Goal: Task Accomplishment & Management: Use online tool/utility

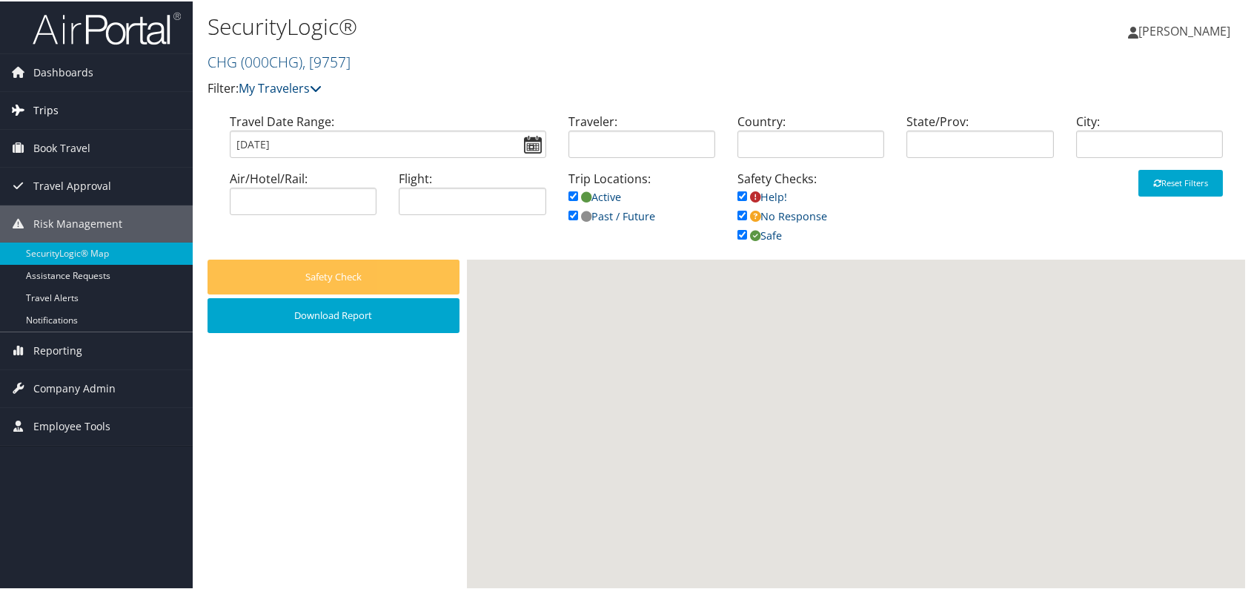
click at [76, 104] on link "Trips" at bounding box center [96, 108] width 193 height 37
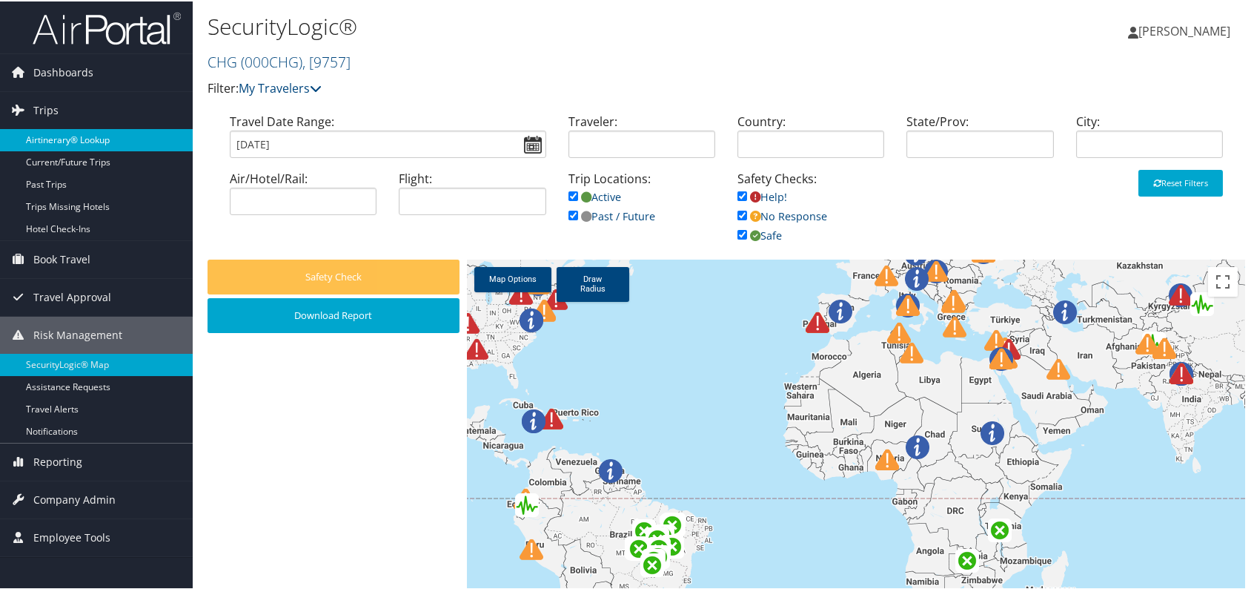
click at [77, 136] on link "Airtinerary® Lookup" at bounding box center [96, 139] width 193 height 22
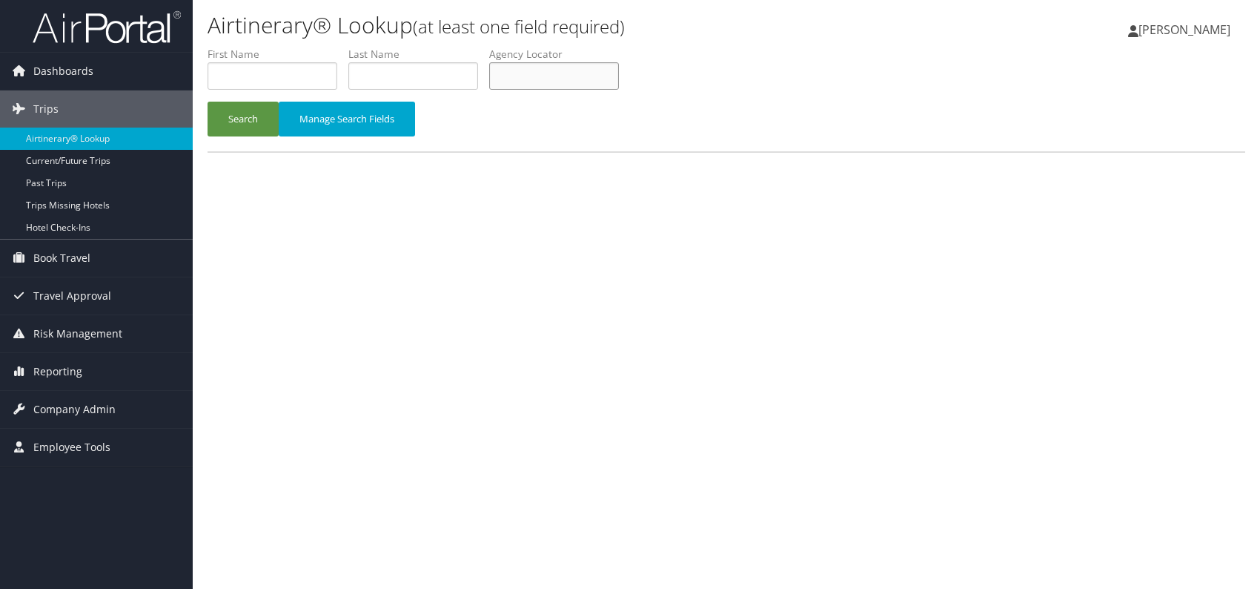
paste input "HEJCHD"
click at [242, 119] on button "Search" at bounding box center [243, 119] width 71 height 35
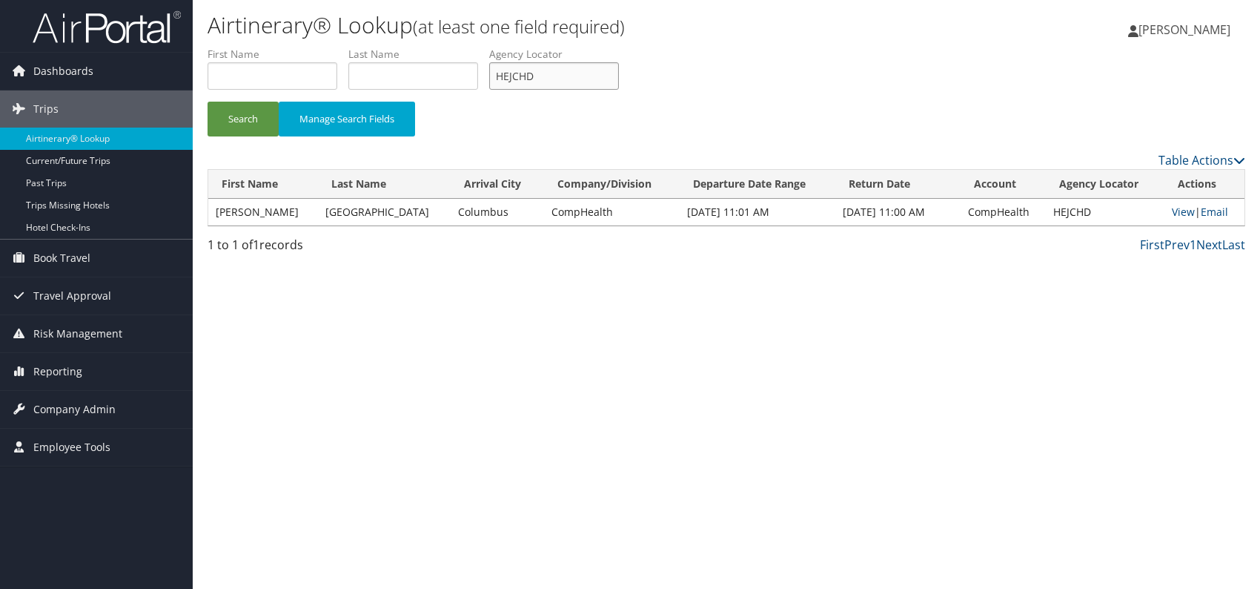
drag, startPoint x: 526, startPoint y: 68, endPoint x: 502, endPoint y: 70, distance: 24.6
click at [502, 70] on input "HEJCHD" at bounding box center [554, 75] width 130 height 27
drag, startPoint x: 544, startPoint y: 73, endPoint x: 499, endPoint y: 70, distance: 45.3
click at [497, 70] on input "HEJCHD" at bounding box center [554, 75] width 130 height 27
paste input "UZWCA"
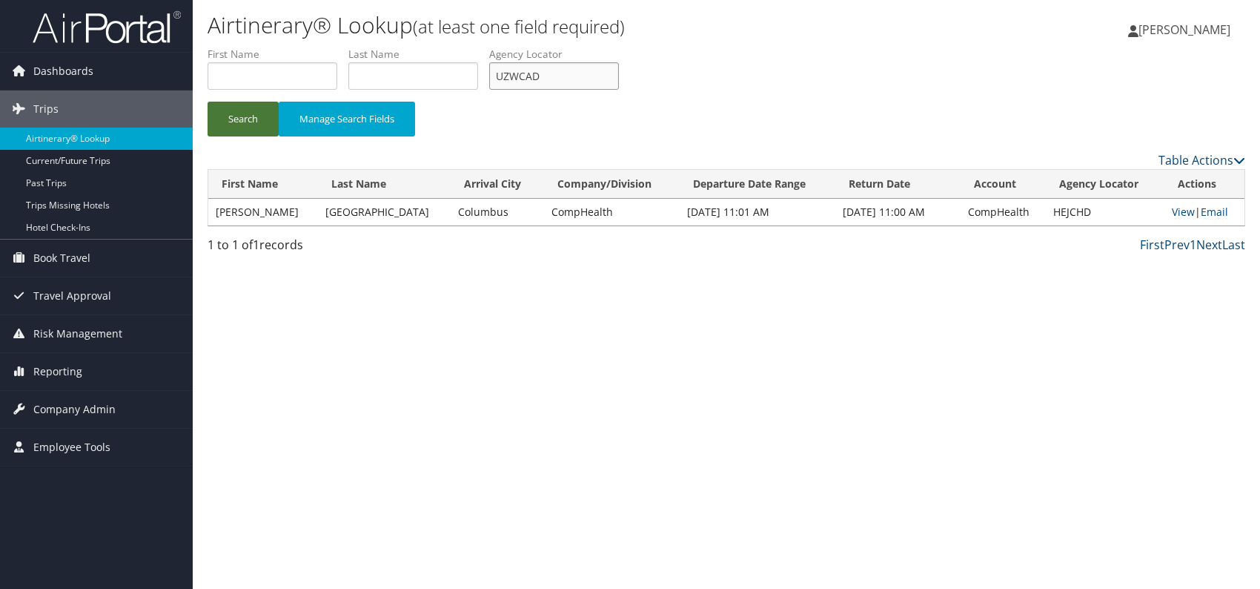
type input "UZWCAD"
click at [236, 118] on button "Search" at bounding box center [243, 119] width 71 height 35
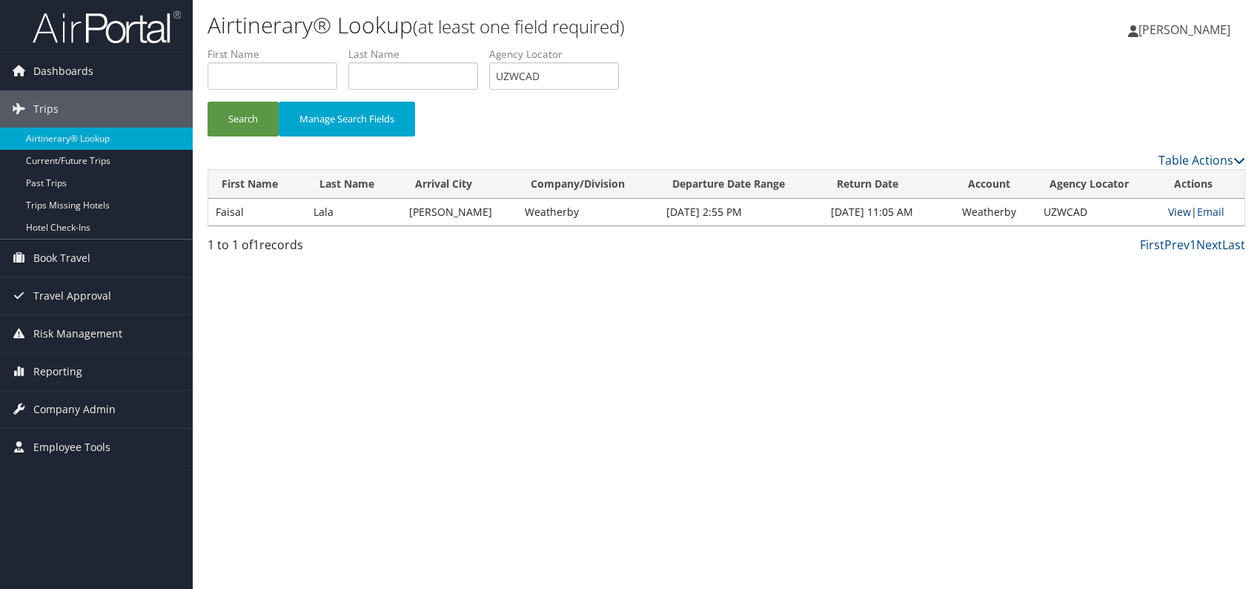
click at [1168, 213] on link "View" at bounding box center [1179, 212] width 23 height 14
click at [1210, 213] on link "Email" at bounding box center [1210, 212] width 27 height 14
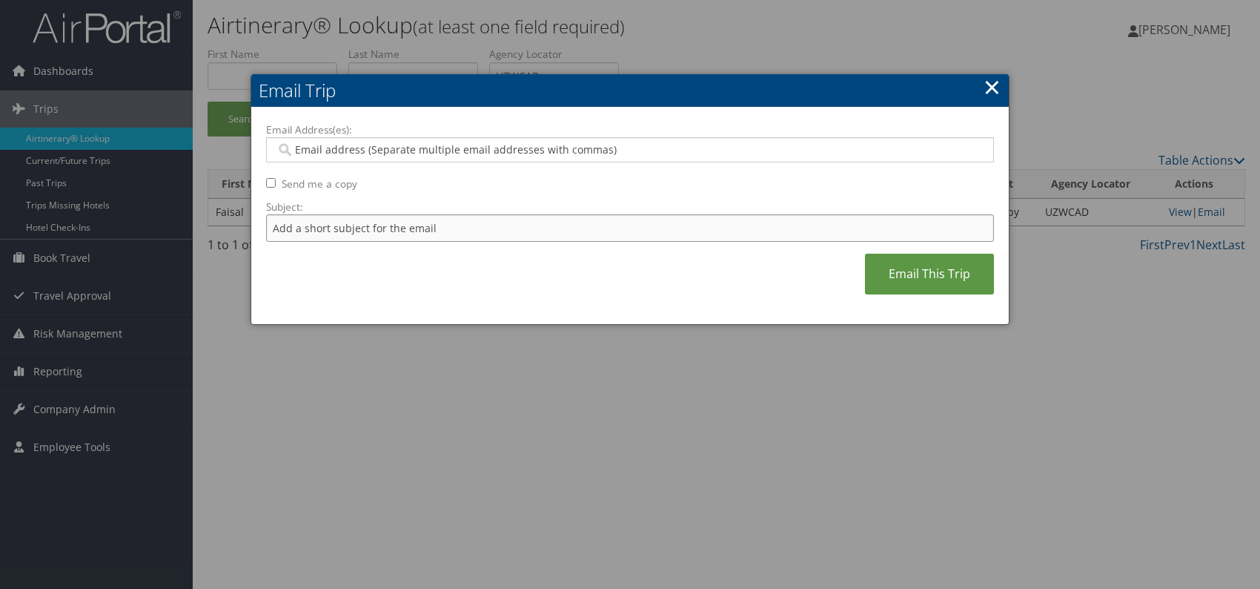
drag, startPoint x: 401, startPoint y: 229, endPoint x: 408, endPoint y: 231, distance: 7.6
click at [402, 229] on input "Subject:" at bounding box center [630, 227] width 728 height 27
click at [484, 224] on input "Itinerary change. Please see notes in TR-752077" at bounding box center [630, 227] width 728 height 27
paste input "47083"
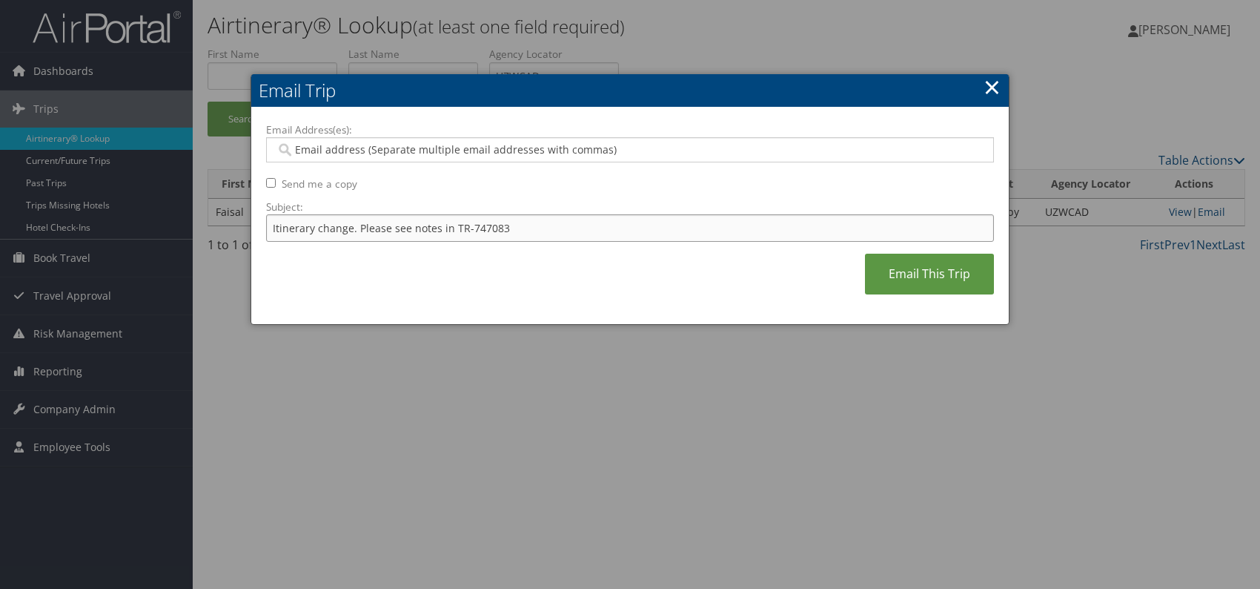
type input "Itinerary change. Please see notes in TR-747083"
paste input "joanna.king@weatherbyhealthcare.com"
type input "joanna.king@weatherbyhealthcare.com"
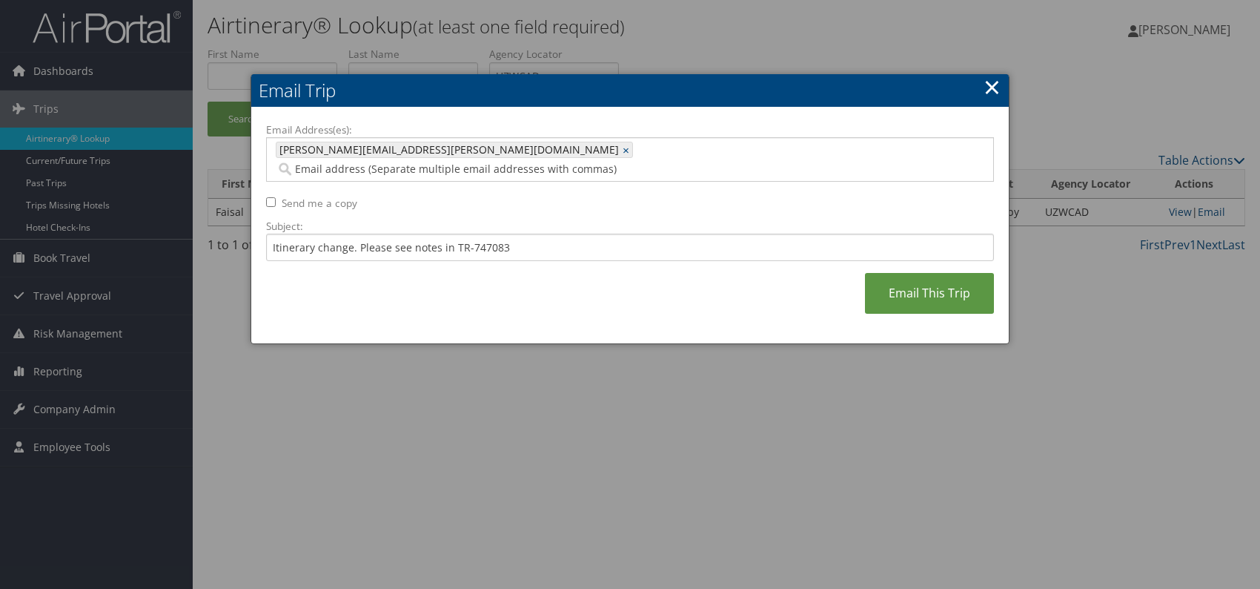
click at [572, 281] on div "Email Address(es): joanna.king@weatherbyhealthcare.com joanna.king@weatherbyhea…" at bounding box center [630, 225] width 728 height 207
click at [895, 279] on link "Email This Trip" at bounding box center [929, 293] width 129 height 41
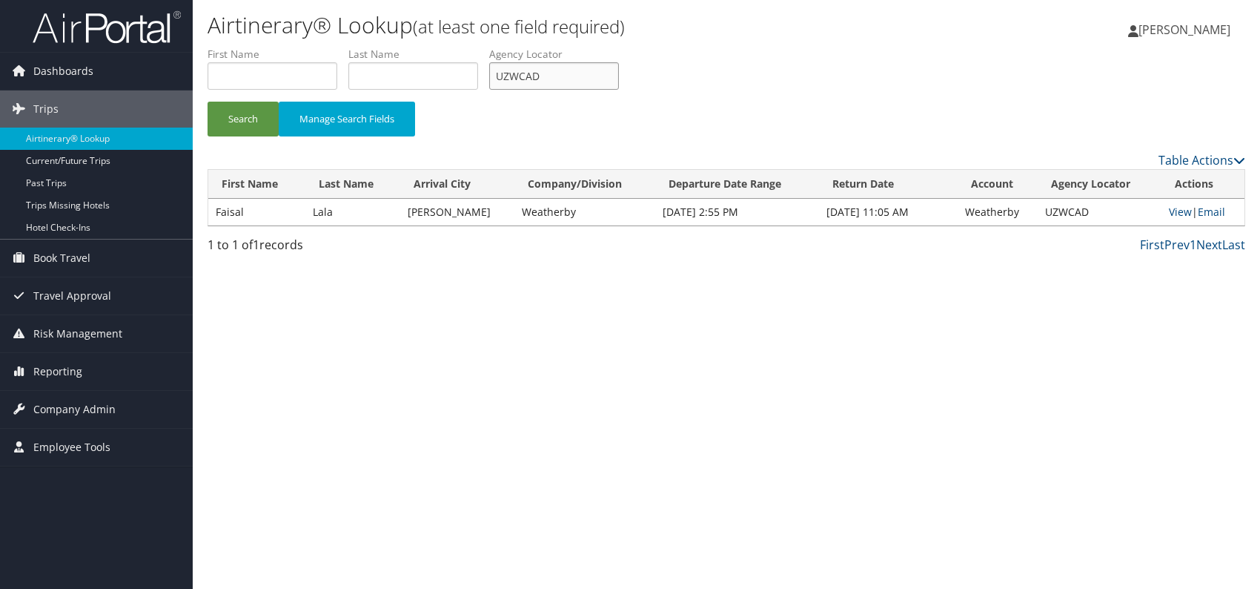
click at [490, 47] on ul "First Name Last Name Departure City Arrival City Company/Division Airport/City …" at bounding box center [727, 47] width 1038 height 0
paste input "AGHQTJ"
type input "AGHQTJ"
drag, startPoint x: 248, startPoint y: 122, endPoint x: 265, endPoint y: 53, distance: 71.0
click at [248, 119] on button "Search" at bounding box center [243, 119] width 71 height 35
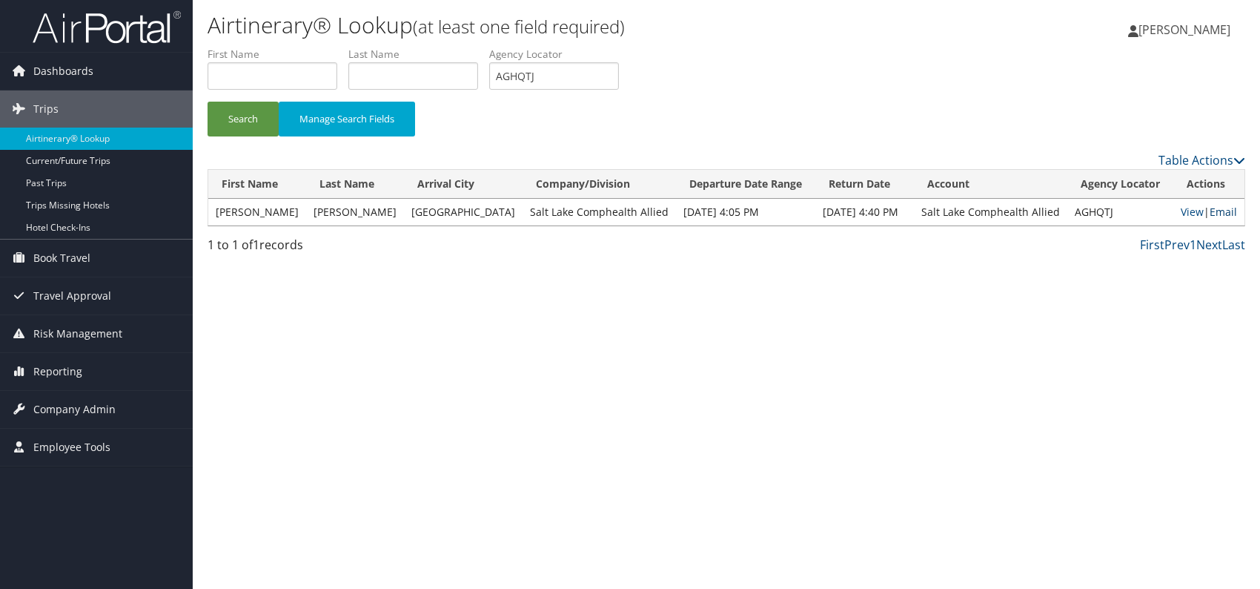
click at [1224, 212] on link "Email" at bounding box center [1223, 212] width 27 height 14
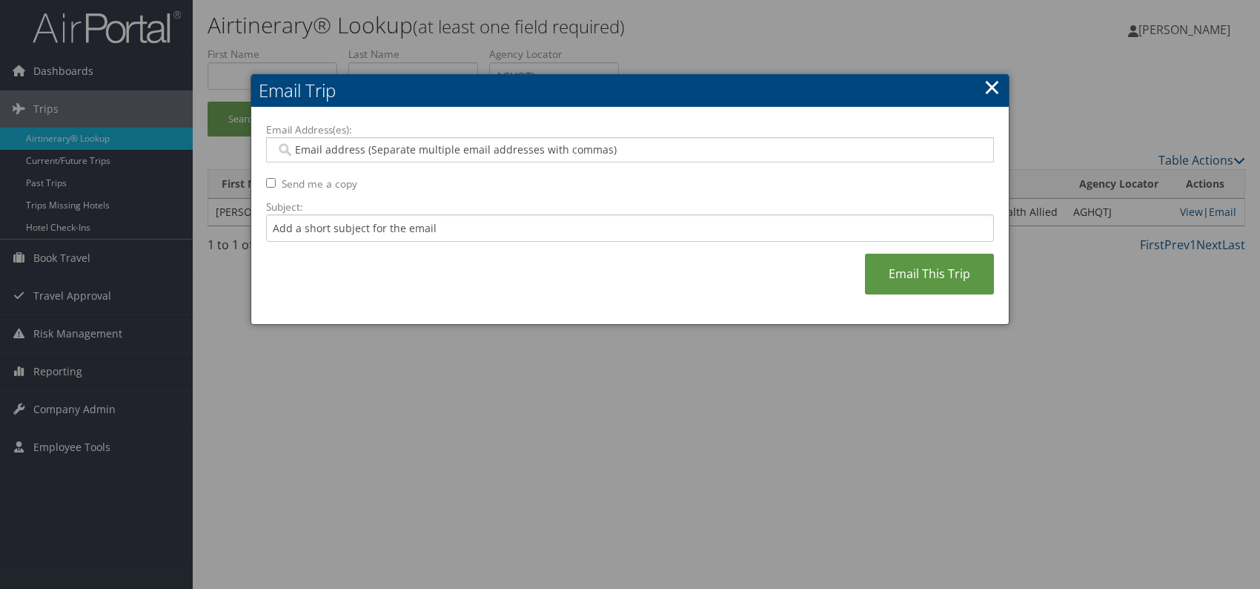
paste input "katie.williams@comphealth.com"
type input "katie.williams@comphealth.com"
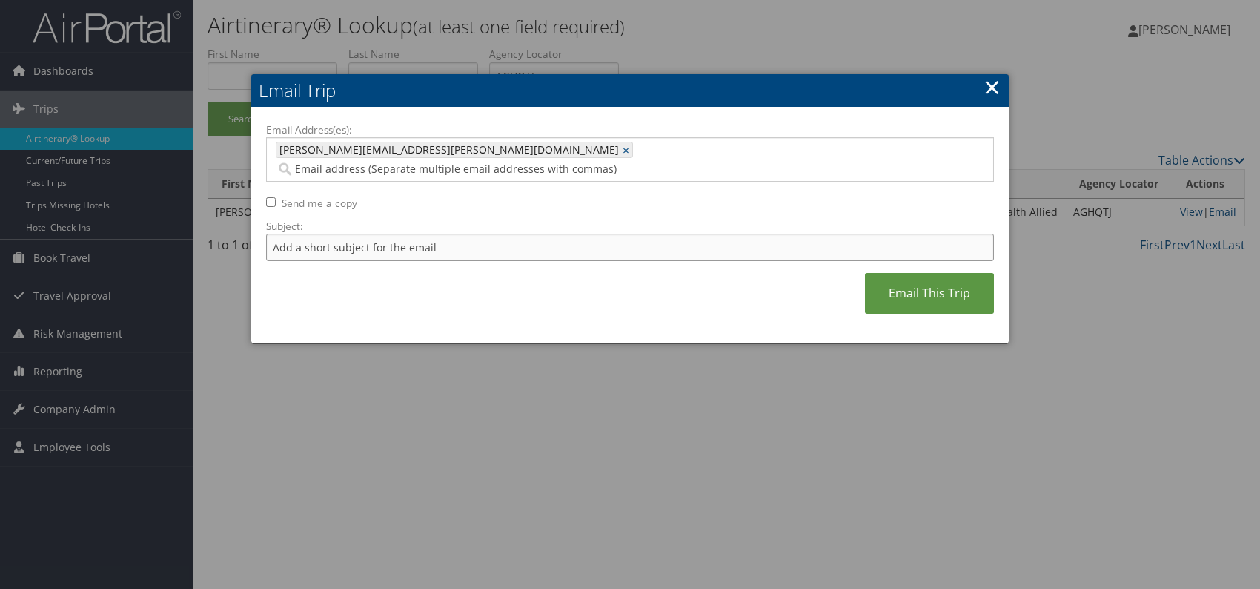
click at [375, 234] on input "Subject:" at bounding box center [630, 247] width 728 height 27
drag, startPoint x: 467, startPoint y: 227, endPoint x: 517, endPoint y: 229, distance: 49.7
click at [517, 234] on input "Itinerary change. Please see notes in TR-752077" at bounding box center [630, 247] width 728 height 27
paste input "45154"
type input "Itinerary change. Please see notes in TR-745154"
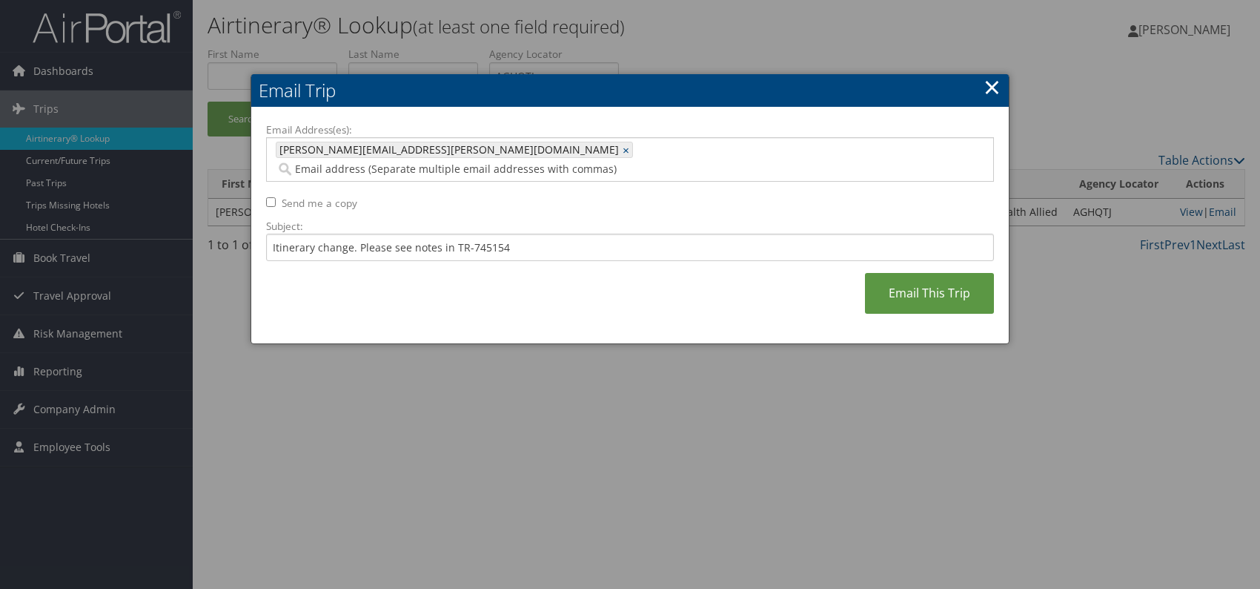
click at [613, 275] on div "Email Address(es): katie.williams@comphealth.com katie.williams@comphealth.com …" at bounding box center [630, 225] width 728 height 207
click at [920, 274] on link "Email This Trip" at bounding box center [929, 293] width 129 height 41
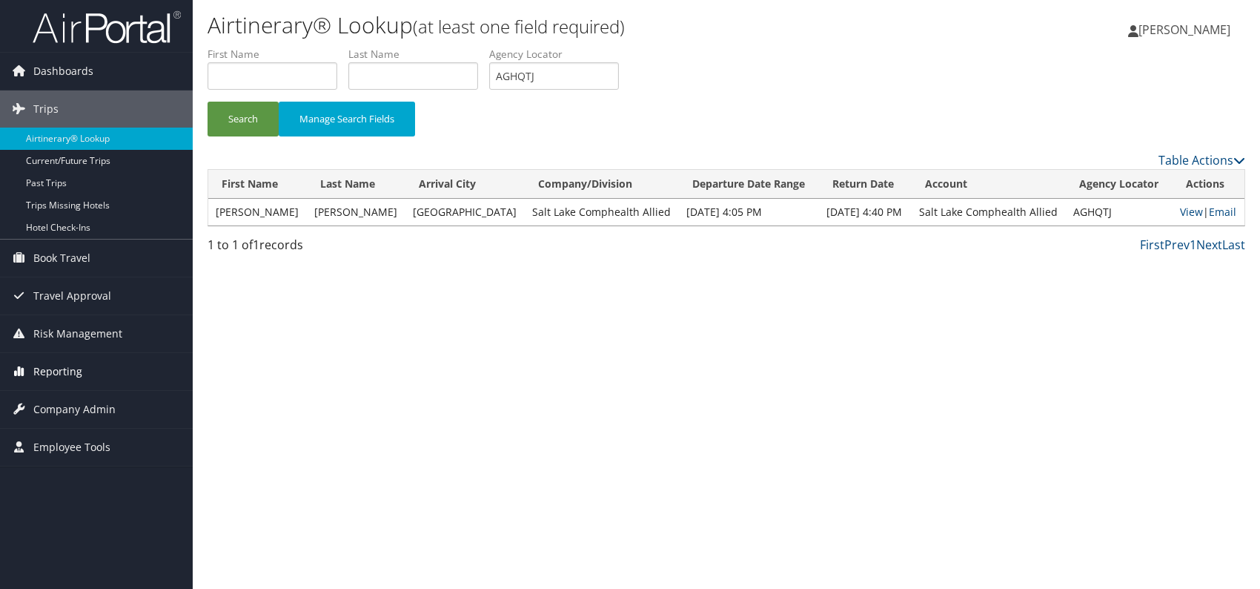
click at [52, 371] on span "Reporting" at bounding box center [57, 371] width 49 height 37
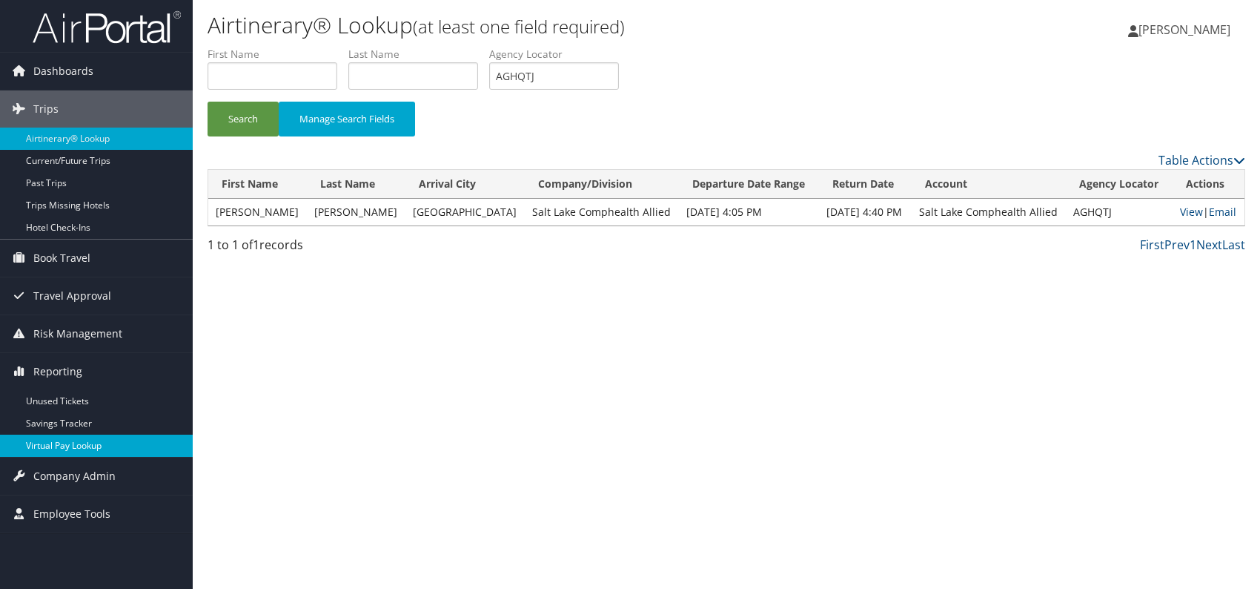
click at [85, 454] on link "Virtual Pay Lookup" at bounding box center [96, 445] width 193 height 22
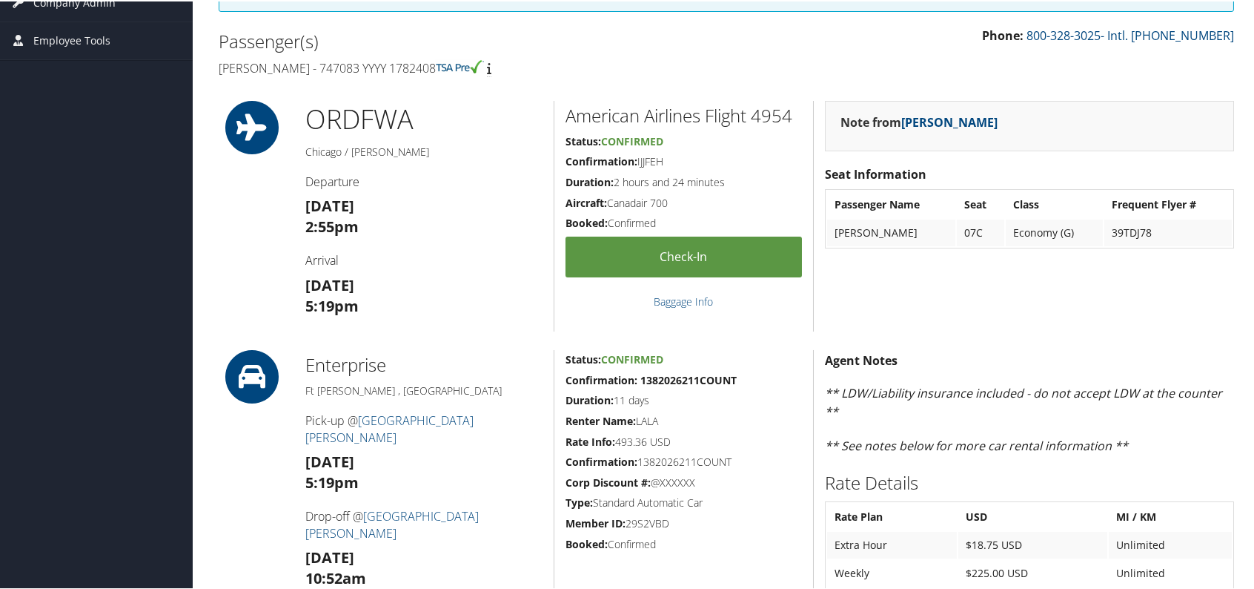
scroll to position [297, 0]
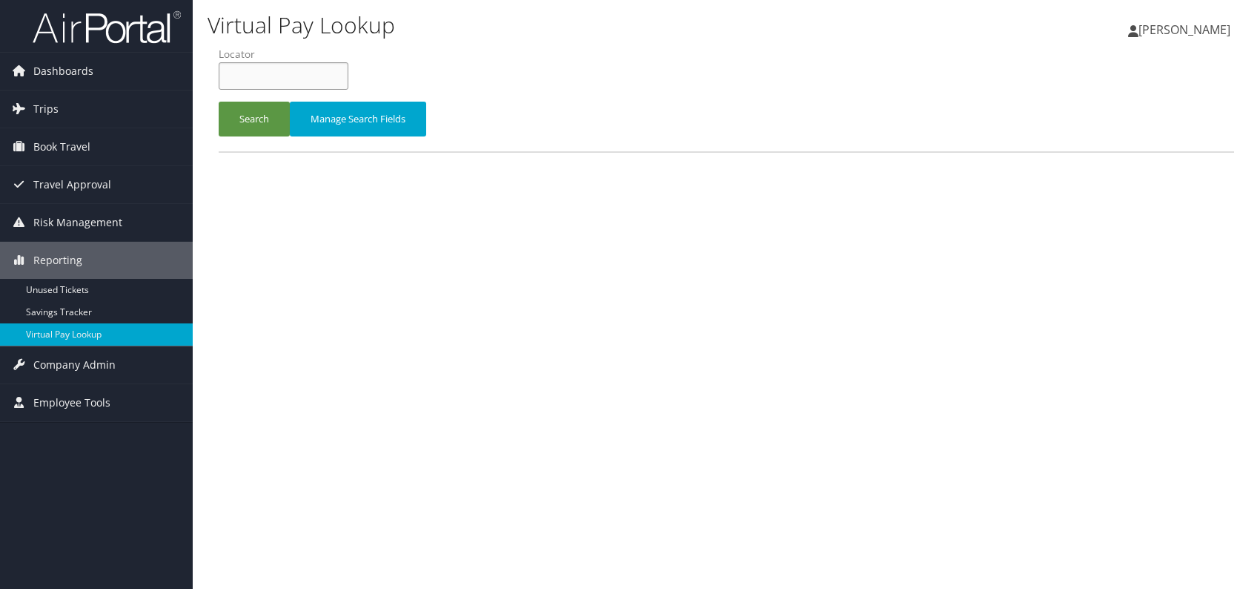
paste input "GYRMOC"
click at [252, 73] on input "GYRMOC" at bounding box center [284, 75] width 130 height 27
type input "GYRMOC"
click at [251, 116] on button "Search" at bounding box center [254, 119] width 71 height 35
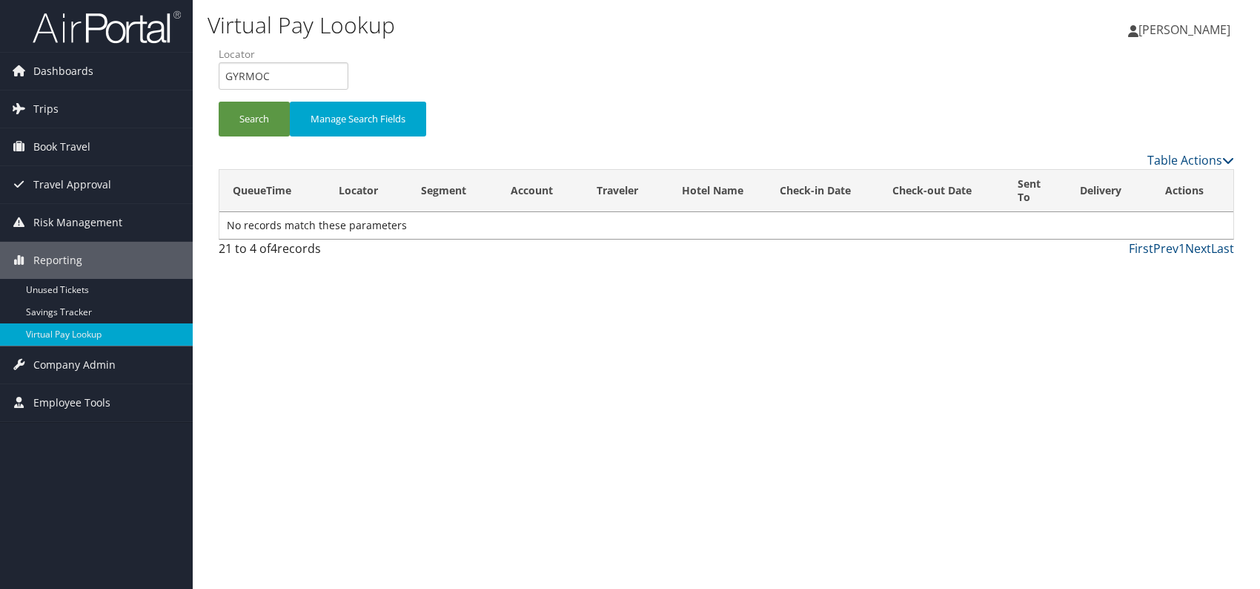
click at [985, 434] on div "Virtual Pay Lookup [PERSON_NAME] [PERSON_NAME] My Settings Travel Agency Contac…" at bounding box center [726, 294] width 1067 height 589
click at [251, 120] on button "Search" at bounding box center [254, 119] width 71 height 35
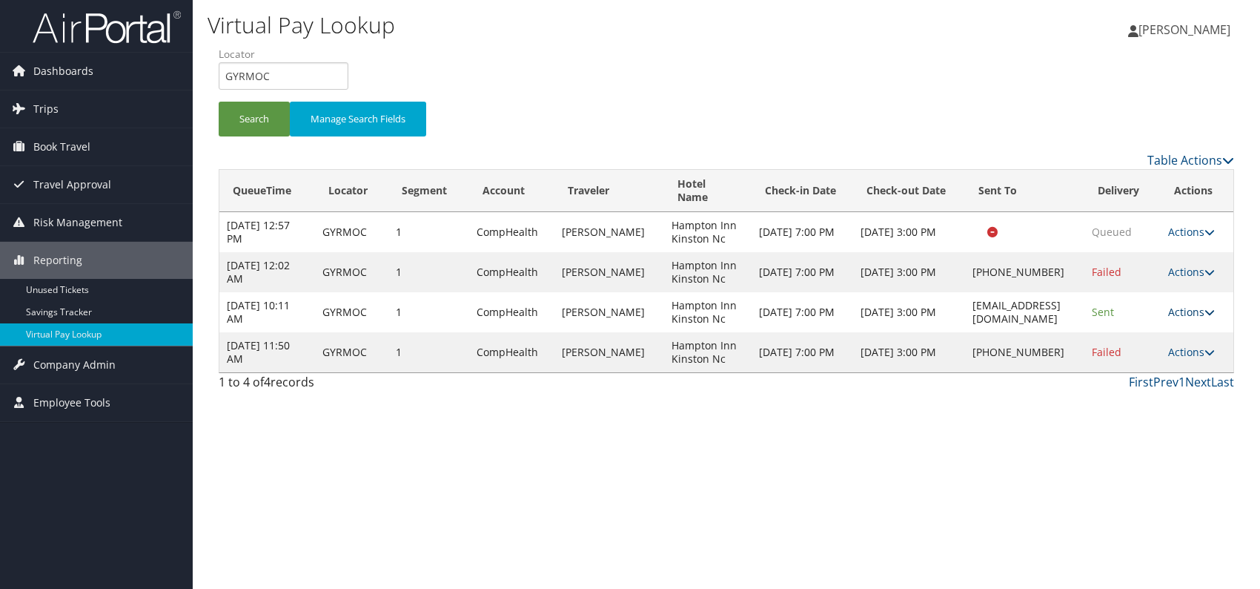
click at [1207, 311] on link "Actions" at bounding box center [1191, 312] width 47 height 14
click at [1174, 363] on link "Logs" at bounding box center [1166, 357] width 93 height 25
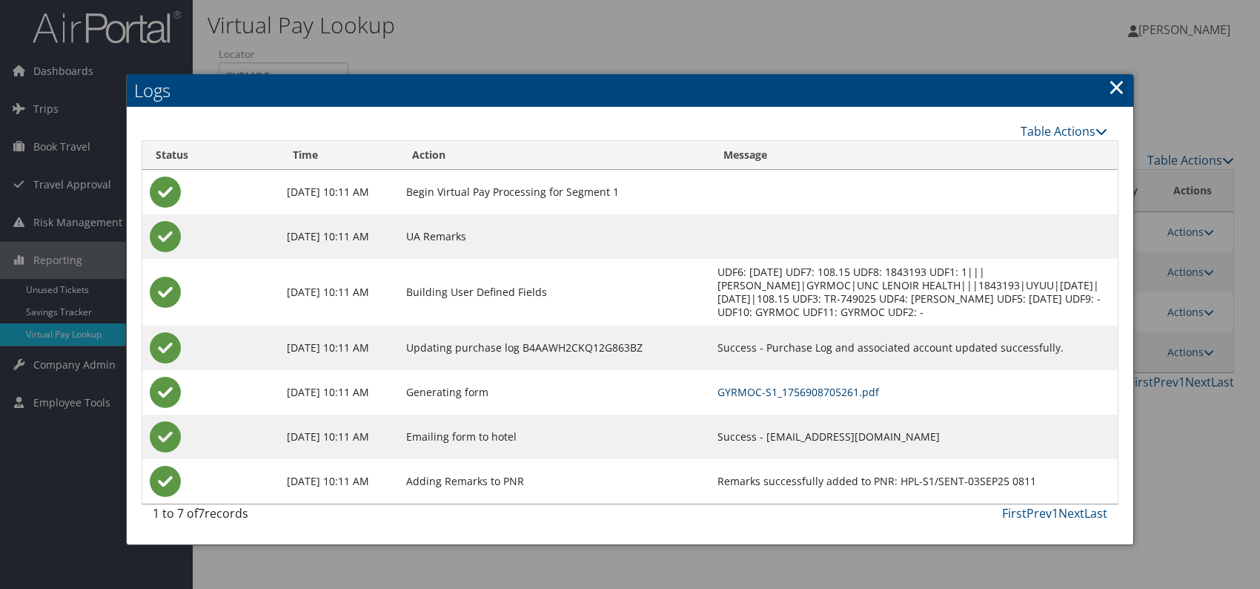
click at [861, 394] on link "GYRMOC-S1_1756908705261.pdf" at bounding box center [799, 392] width 162 height 14
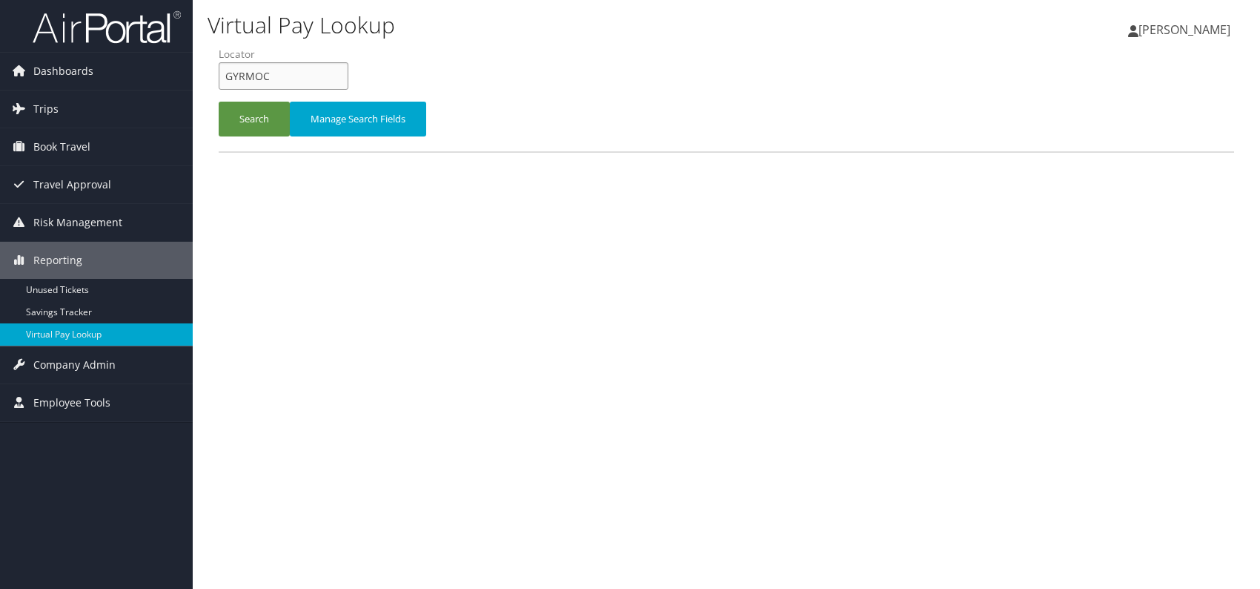
drag, startPoint x: 279, startPoint y: 73, endPoint x: 225, endPoint y: 80, distance: 54.5
click at [225, 80] on input "GYRMOC" at bounding box center [284, 75] width 130 height 27
paste input "KXMYXM"
type input "KXMYXM"
click at [255, 119] on button "Search" at bounding box center [254, 119] width 71 height 35
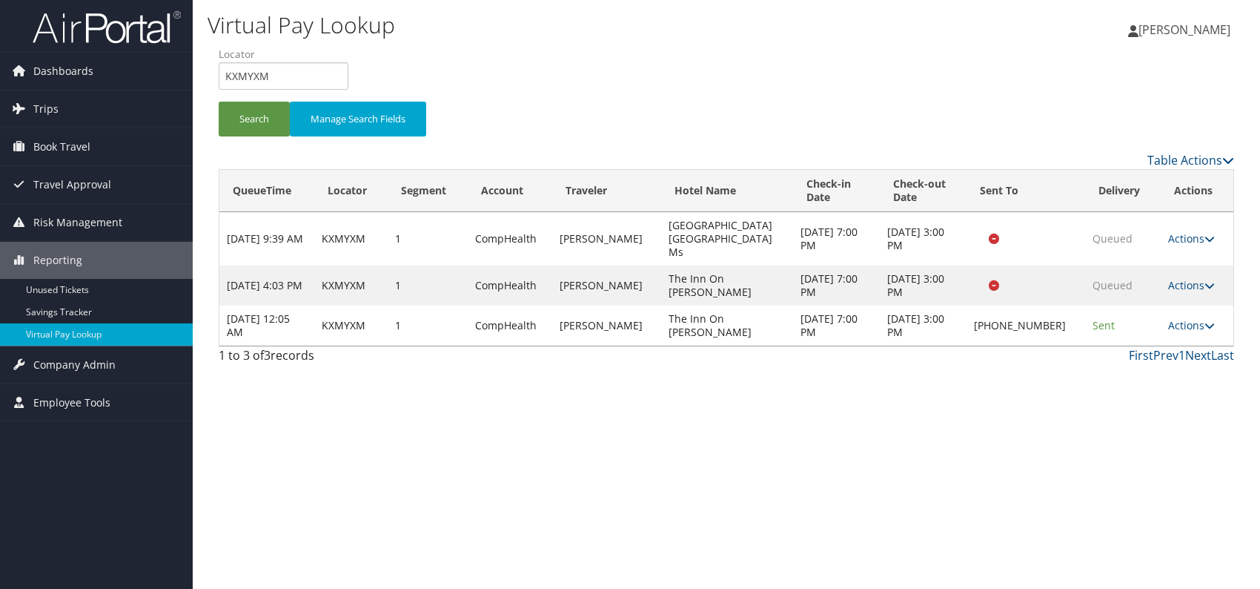
drag, startPoint x: 1195, startPoint y: 308, endPoint x: 1173, endPoint y: 330, distance: 30.9
click at [1195, 318] on link "Actions" at bounding box center [1191, 325] width 47 height 14
click at [1125, 364] on link "Logs" at bounding box center [1145, 357] width 127 height 25
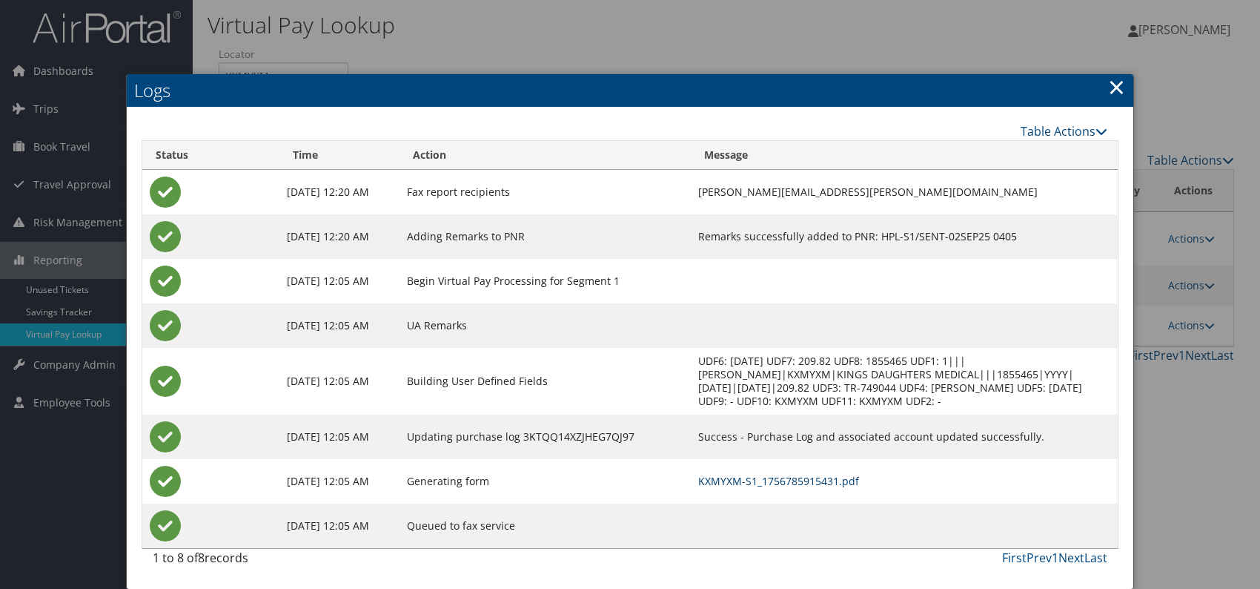
click at [744, 479] on link "KXMYXM-S1_1756785915431.pdf" at bounding box center [778, 481] width 161 height 14
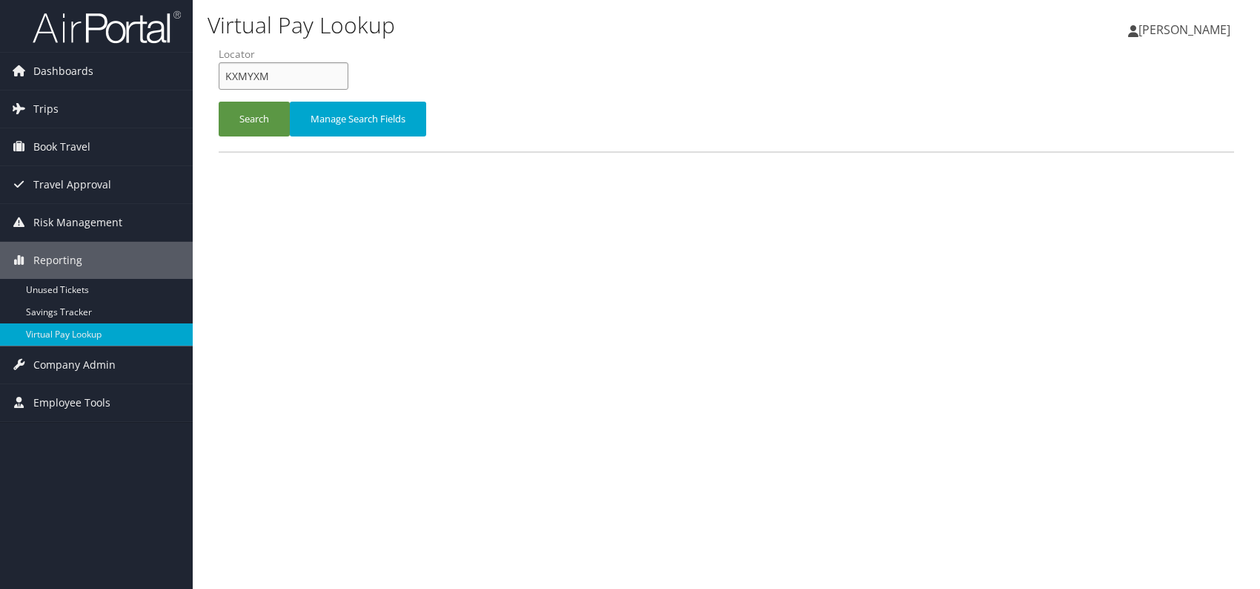
drag, startPoint x: 268, startPoint y: 75, endPoint x: 224, endPoint y: 80, distance: 44.0
click at [224, 80] on input "KXMYXM" at bounding box center [284, 75] width 130 height 27
paste input "JSUPUZ"
click at [245, 117] on button "Search" at bounding box center [254, 119] width 71 height 35
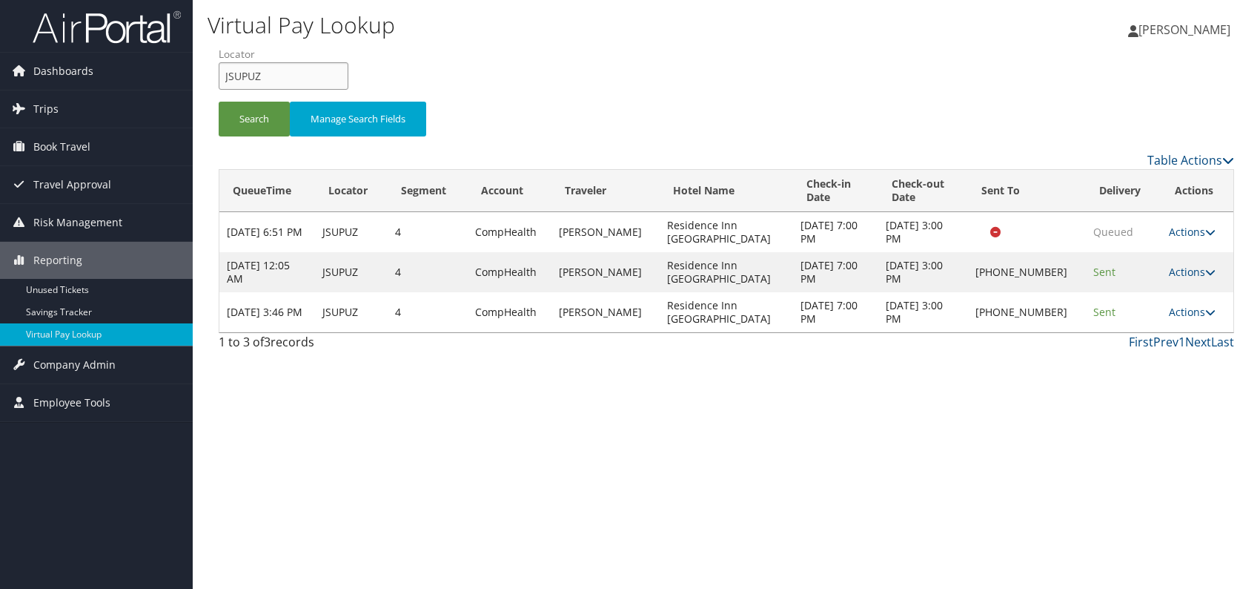
drag, startPoint x: 291, startPoint y: 70, endPoint x: 212, endPoint y: 73, distance: 79.4
click at [219, 73] on form "QueueTime Locator JSUPUZ Segment Account Traveler Hotel Name Check-in Date Chec…" at bounding box center [727, 99] width 1016 height 104
paste input "KJMHLM"
click at [254, 72] on input "KJMHLM" at bounding box center [284, 75] width 130 height 27
click at [252, 79] on input "KJMHLM" at bounding box center [284, 75] width 130 height 27
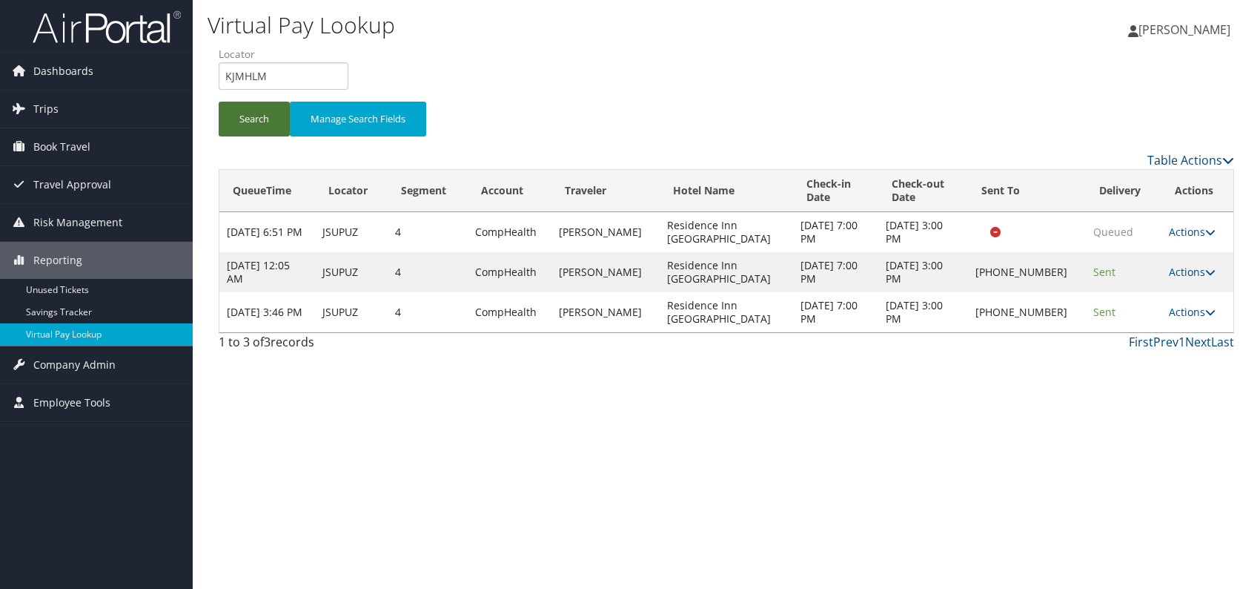
click at [250, 104] on button "Search" at bounding box center [254, 119] width 71 height 35
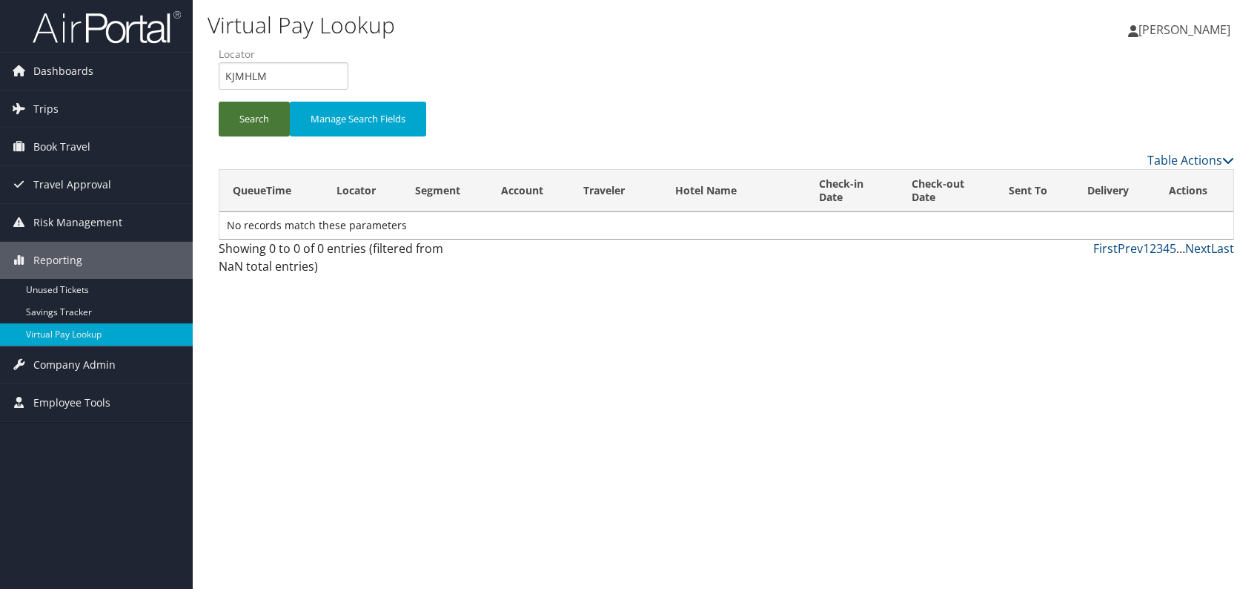
click at [264, 122] on button "Search" at bounding box center [254, 119] width 71 height 35
drag, startPoint x: 262, startPoint y: 73, endPoint x: 223, endPoint y: 77, distance: 38.7
click at [202, 73] on div "Virtual Pay Lookup Romina Kwock Romina Kwock My Settings Travel Agency Contacts…" at bounding box center [726, 294] width 1067 height 589
paste input "SRCQWD"
click at [254, 70] on input "SRCQWD" at bounding box center [284, 75] width 130 height 27
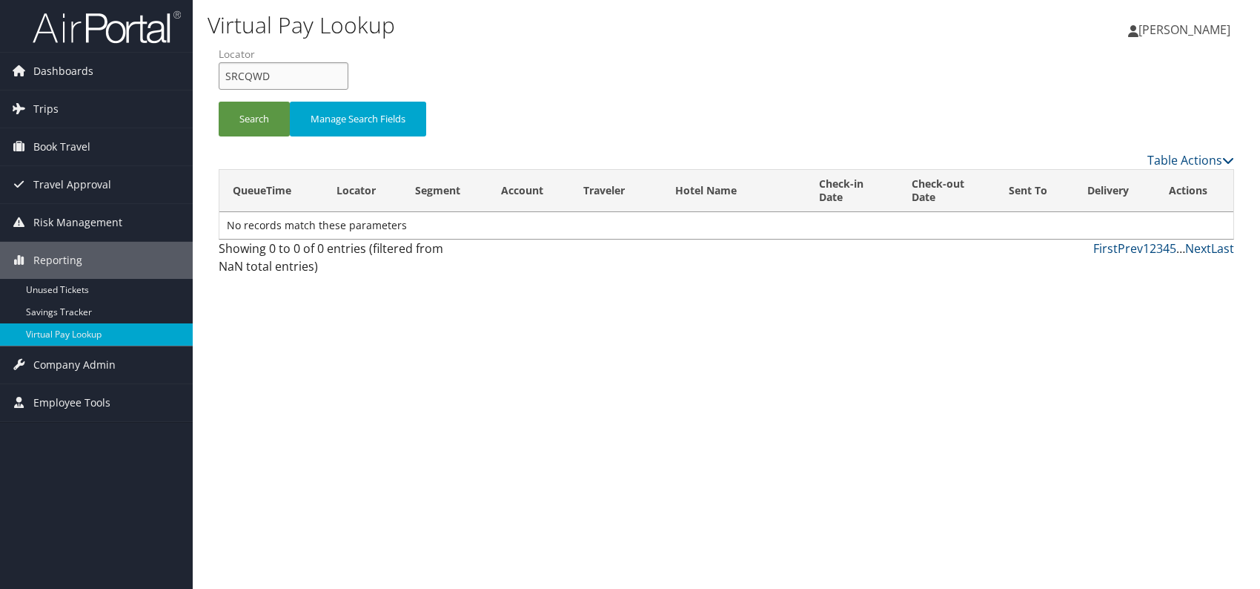
click at [251, 71] on input "SRCQWD" at bounding box center [284, 75] width 130 height 27
click at [247, 100] on li "Locator SRCQWD" at bounding box center [289, 74] width 141 height 54
click at [254, 119] on button "Search" at bounding box center [254, 119] width 71 height 35
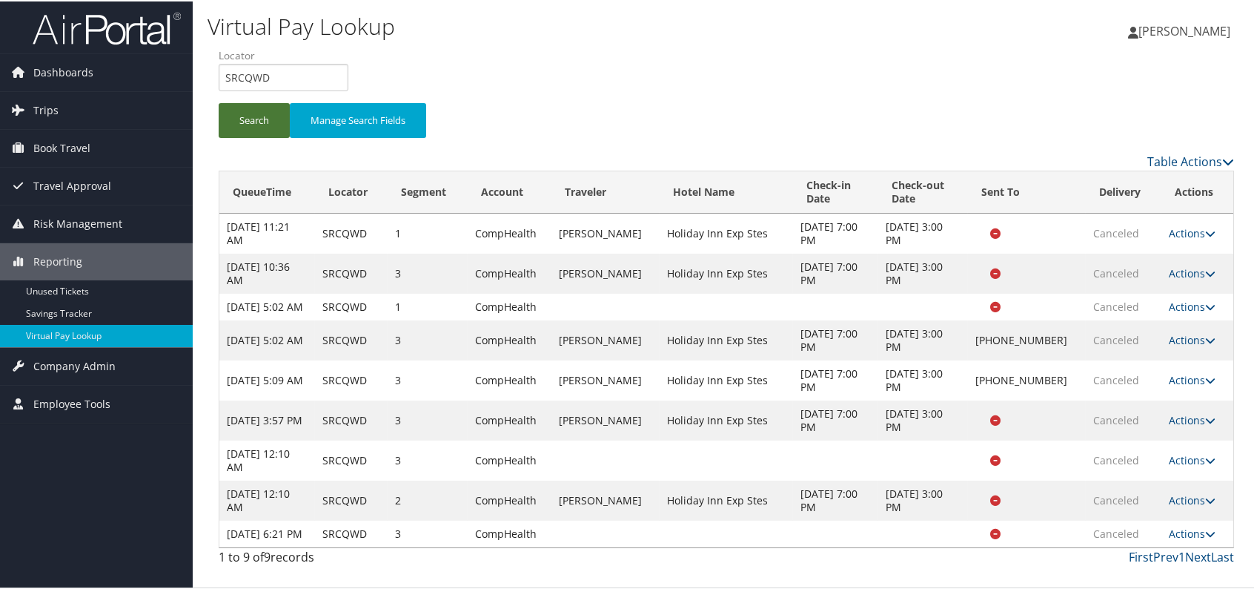
scroll to position [8, 0]
click at [1175, 539] on link "Actions" at bounding box center [1192, 532] width 47 height 14
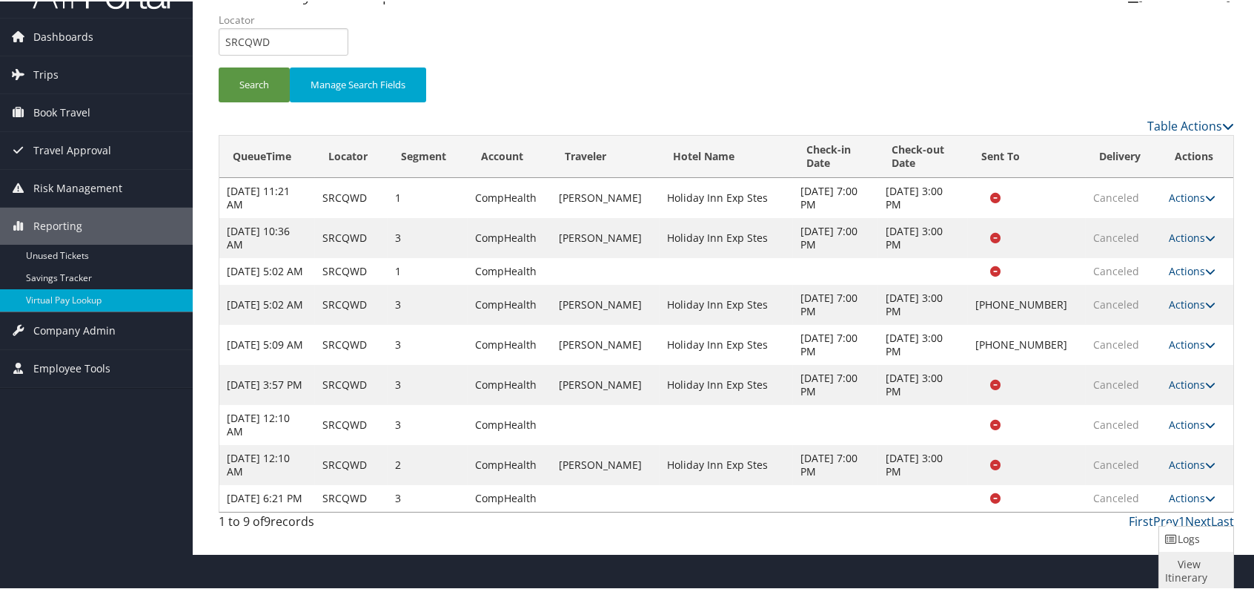
click at [1197, 566] on link "View Itinerary" at bounding box center [1194, 569] width 70 height 39
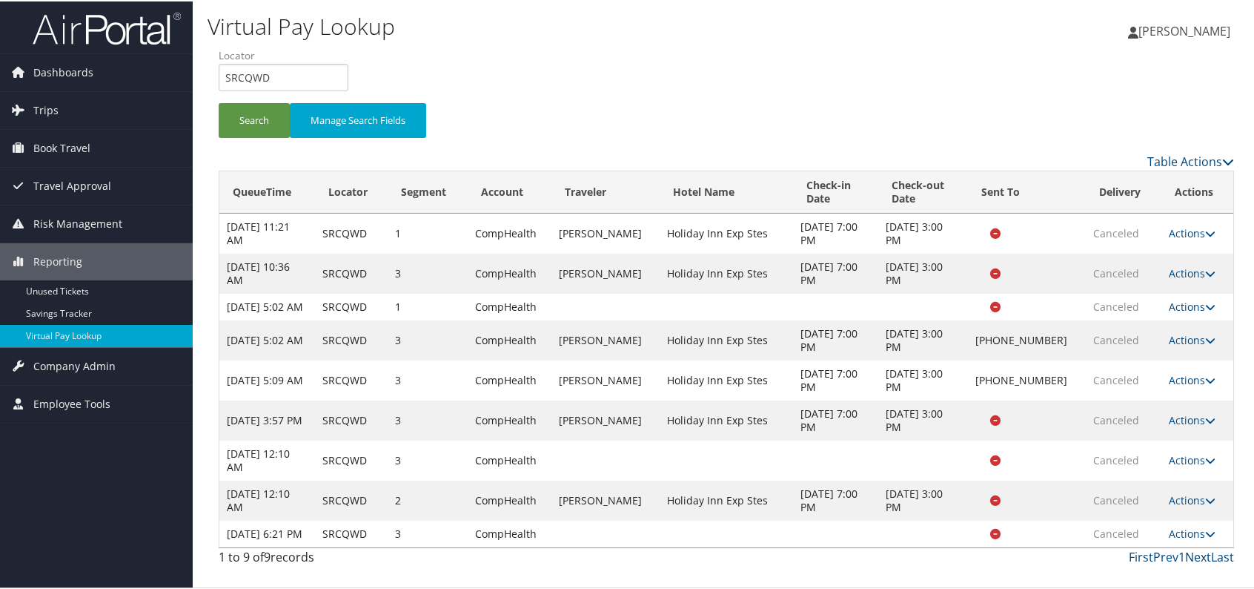
scroll to position [8, 0]
click at [1208, 501] on td "Actions Logs View Itinerary" at bounding box center [1198, 499] width 72 height 40
click at [1205, 504] on icon at bounding box center [1210, 499] width 10 height 10
click at [1195, 504] on link "Actions" at bounding box center [1192, 498] width 47 height 14
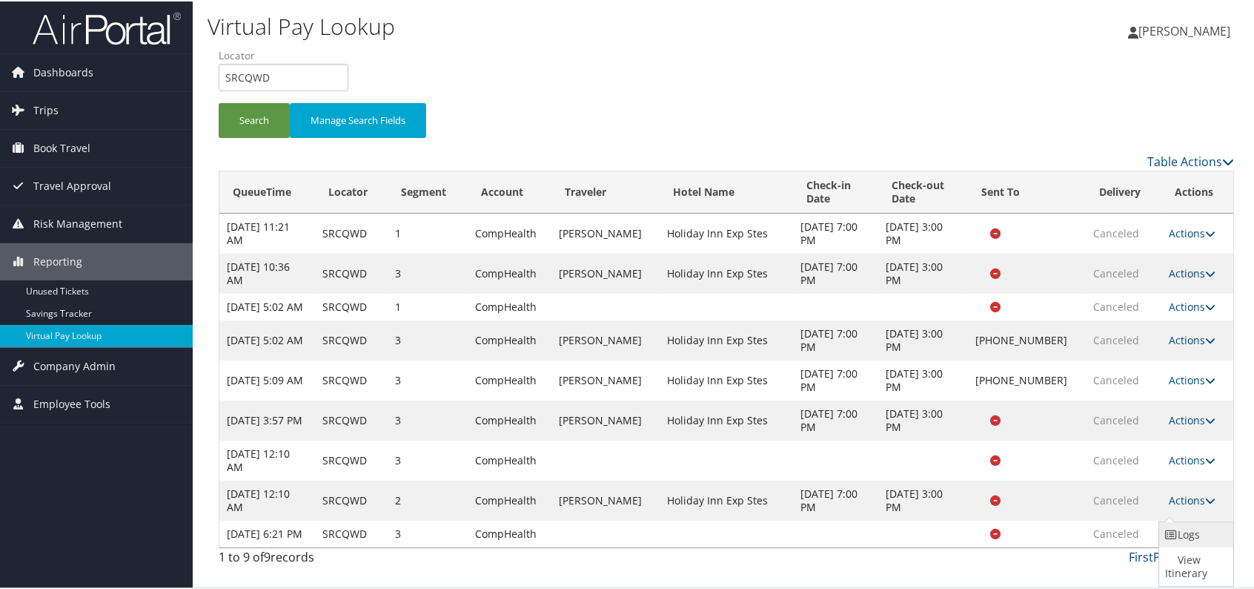
click at [1186, 526] on link "Logs" at bounding box center [1194, 532] width 70 height 25
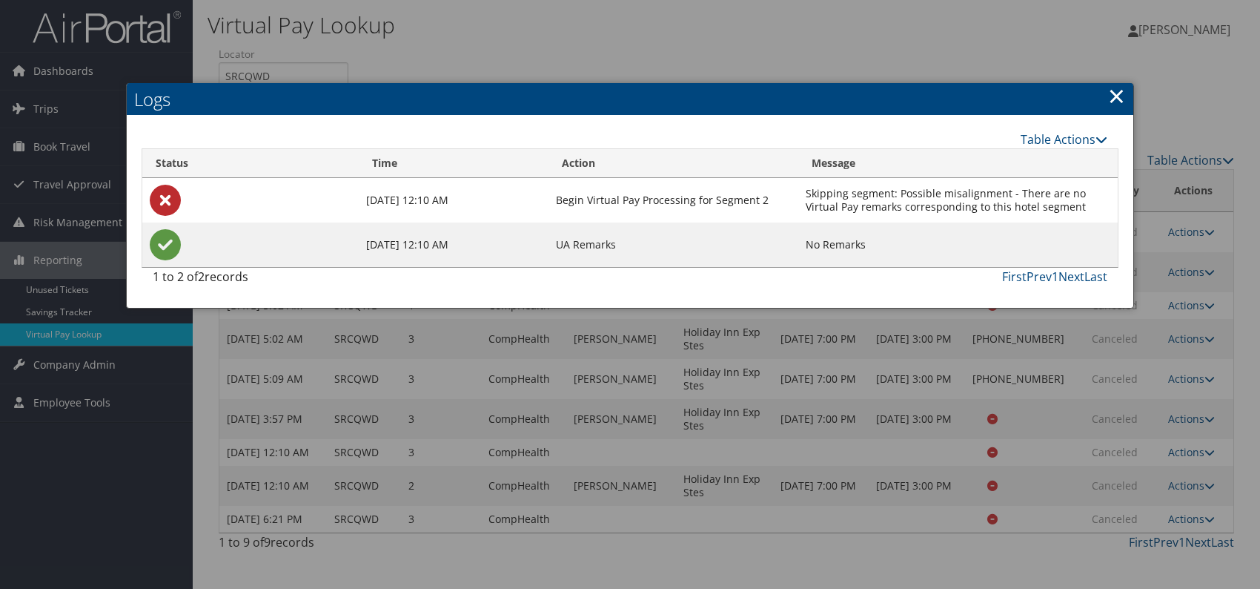
click at [1116, 98] on link "×" at bounding box center [1116, 96] width 17 height 30
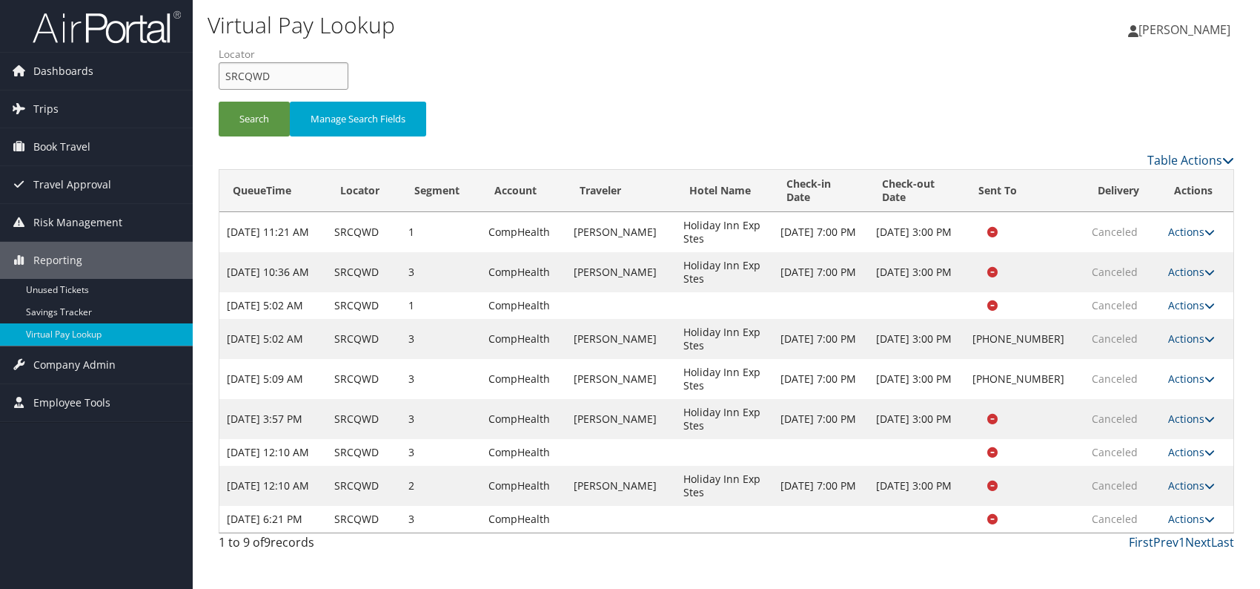
drag, startPoint x: 286, startPoint y: 81, endPoint x: 222, endPoint y: 79, distance: 63.8
click at [222, 79] on input "SRCQWD" at bounding box center [284, 75] width 130 height 27
paste input "DMUFGN"
click at [251, 77] on input "DMUFGN" at bounding box center [284, 75] width 130 height 27
click at [243, 127] on button "Search" at bounding box center [254, 119] width 71 height 35
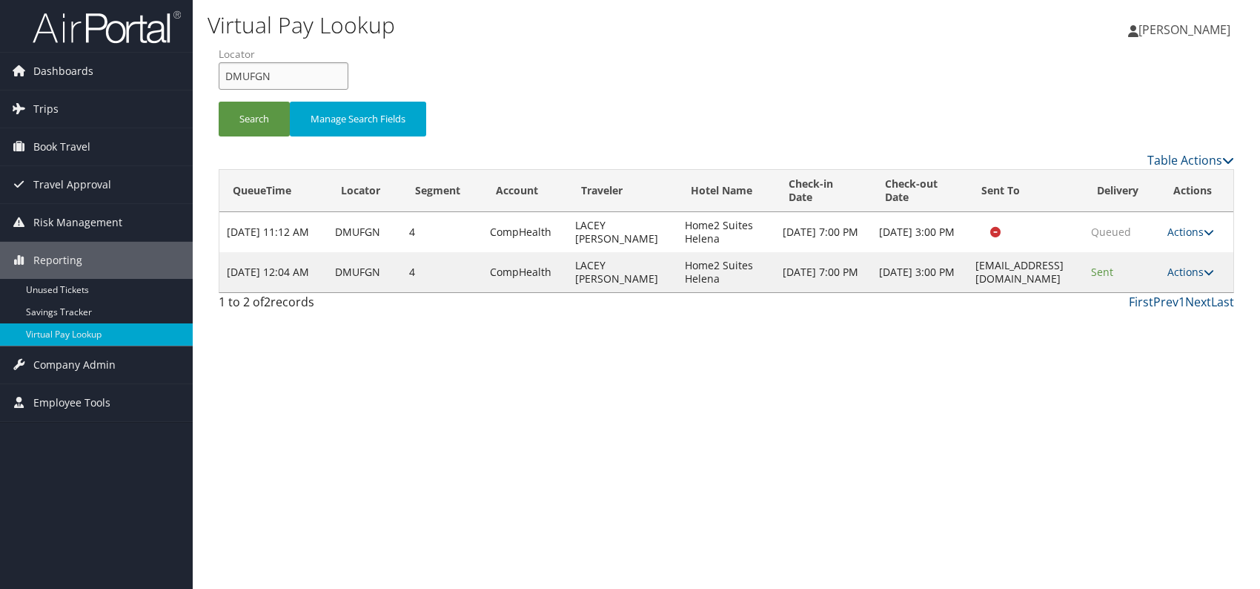
drag, startPoint x: 272, startPoint y: 71, endPoint x: 211, endPoint y: 76, distance: 61.7
click at [219, 76] on form "QueueTime Locator DMUFGN Segment Account Traveler Hotel Name Check-in Date Chec…" at bounding box center [727, 99] width 1016 height 104
paste input "QPBLNU"
click at [245, 127] on button "Search" at bounding box center [254, 119] width 71 height 35
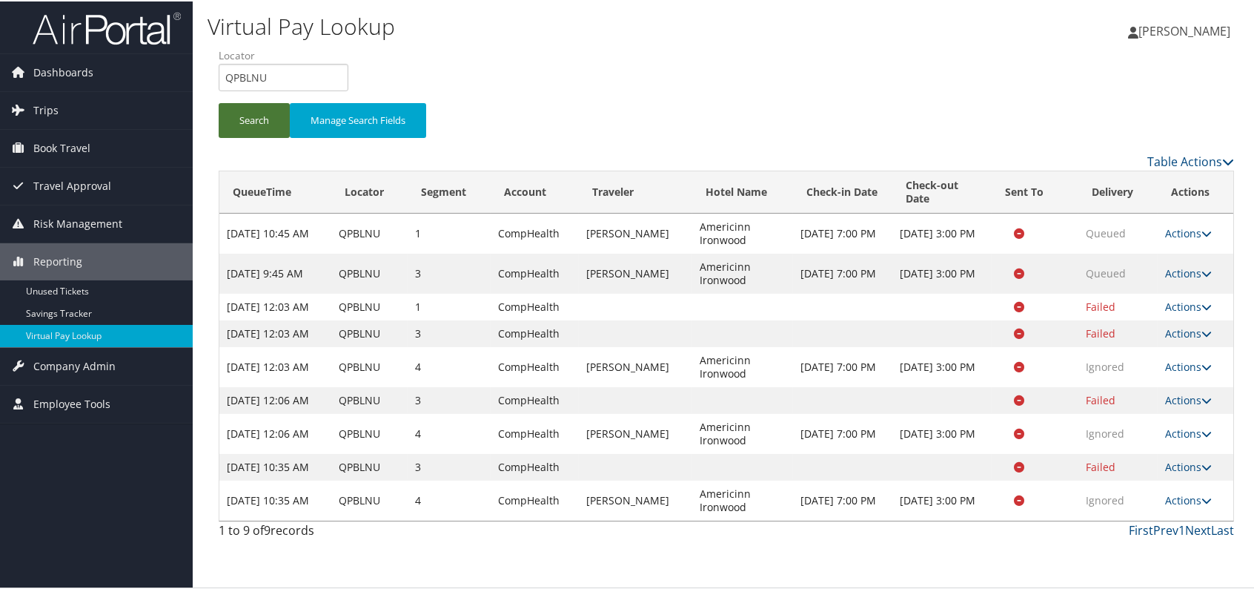
scroll to position [8, 0]
click at [1187, 506] on link "Actions" at bounding box center [1188, 498] width 47 height 14
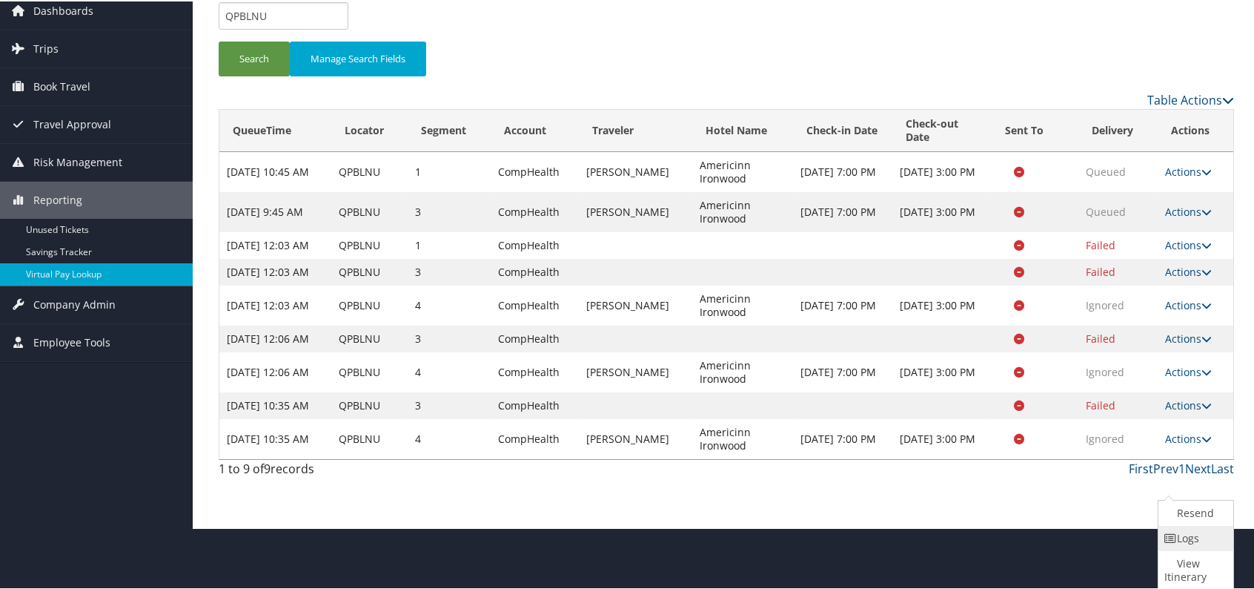
click at [1191, 537] on link "Logs" at bounding box center [1194, 536] width 71 height 25
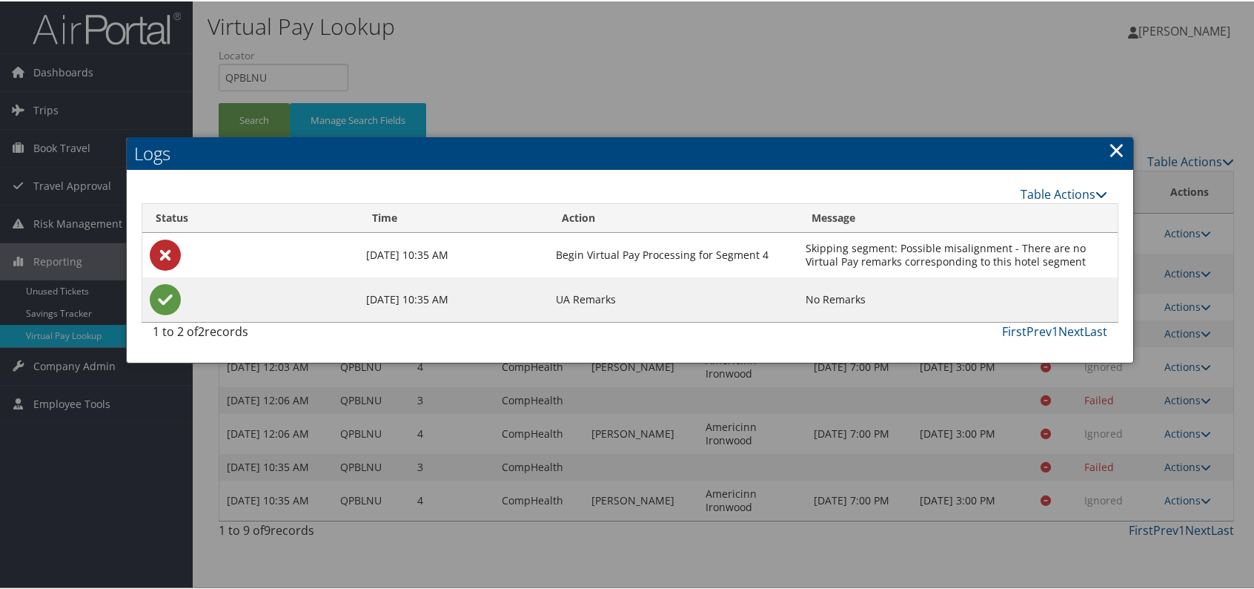
click at [1112, 133] on link "×" at bounding box center [1116, 148] width 17 height 30
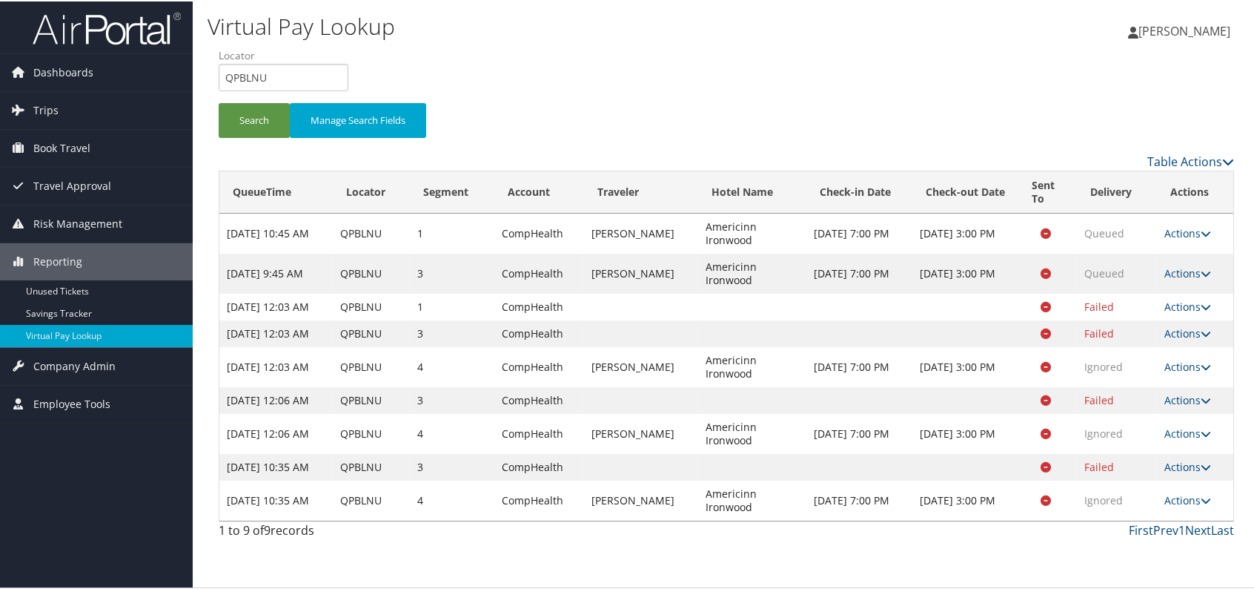
click at [1202, 472] on link "Actions" at bounding box center [1188, 465] width 47 height 14
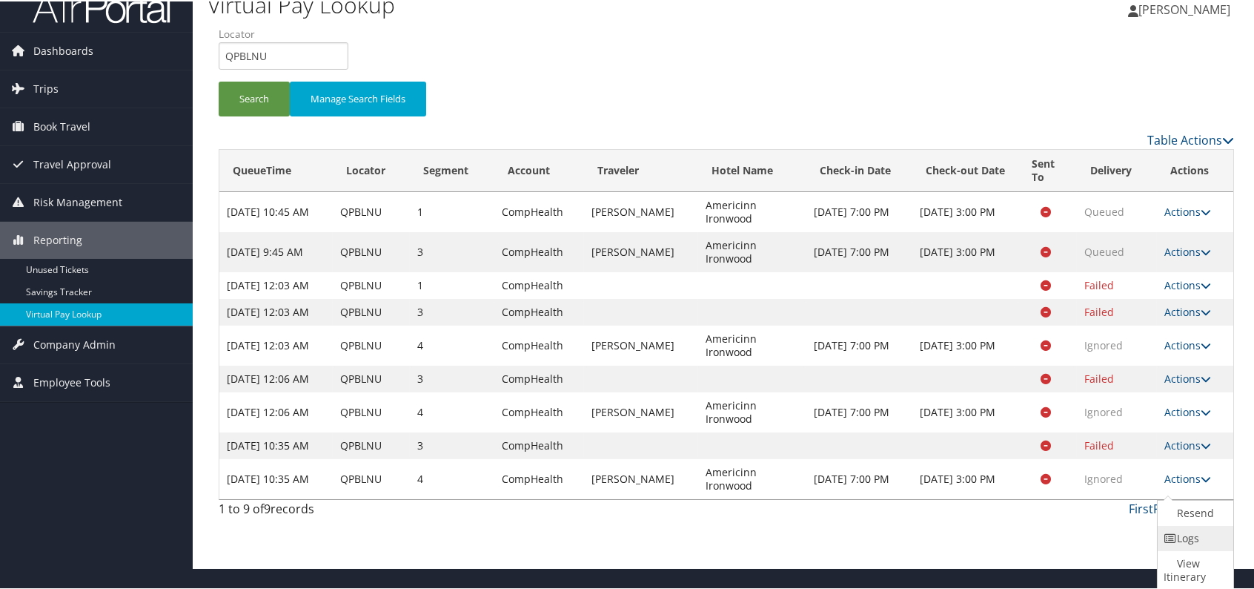
click at [1179, 537] on link "Logs" at bounding box center [1194, 536] width 72 height 25
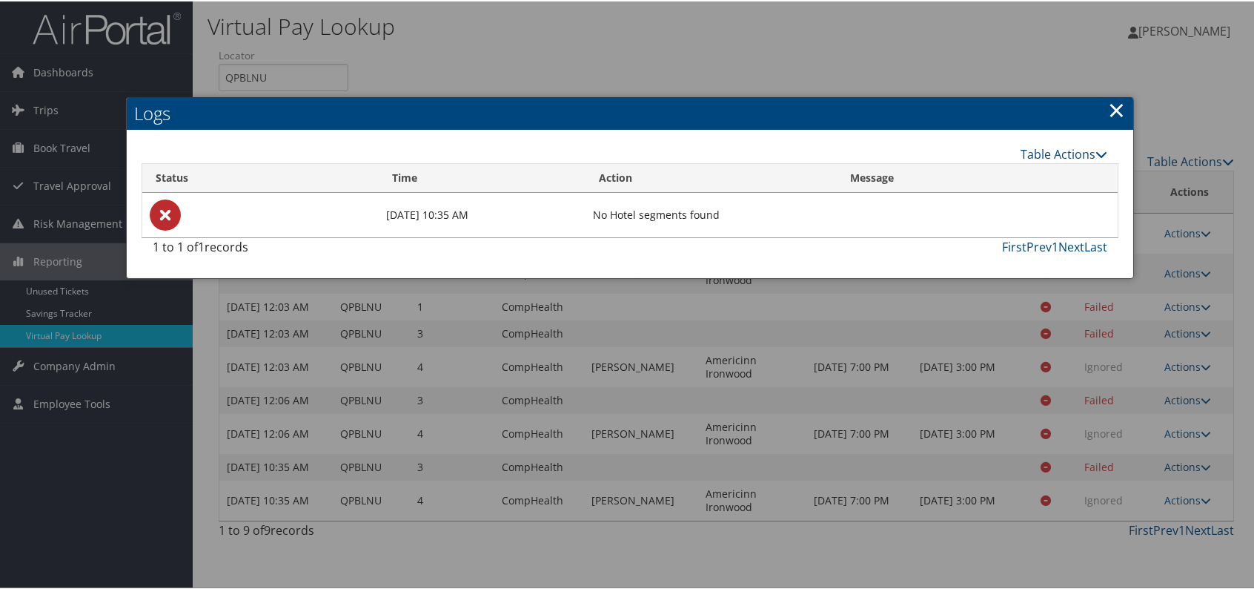
click at [1113, 93] on link "×" at bounding box center [1116, 108] width 17 height 30
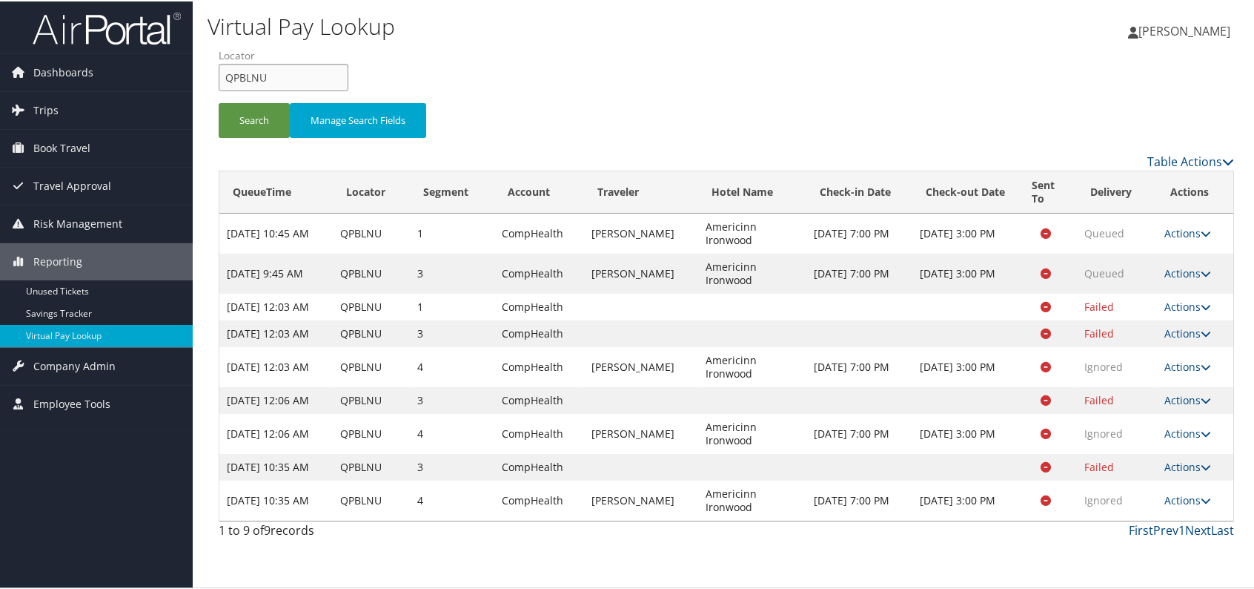
drag, startPoint x: 220, startPoint y: 64, endPoint x: 212, endPoint y: 64, distance: 8.2
click at [219, 64] on form "QueueTime Locator QPBLNU Segment Account Traveler Hotel Name Check-in Date Chec…" at bounding box center [727, 99] width 1016 height 104
paste input "MQHZOS"
click at [250, 66] on input "MQHZOS" at bounding box center [284, 75] width 130 height 27
click at [236, 104] on button "Search" at bounding box center [254, 119] width 71 height 35
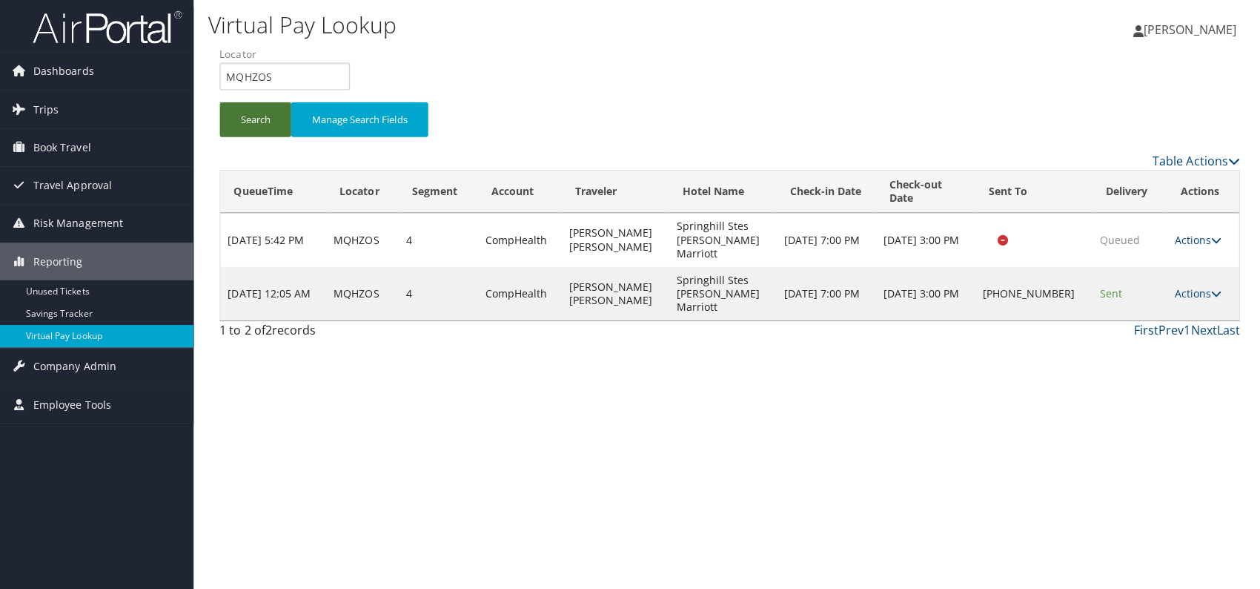
scroll to position [0, 0]
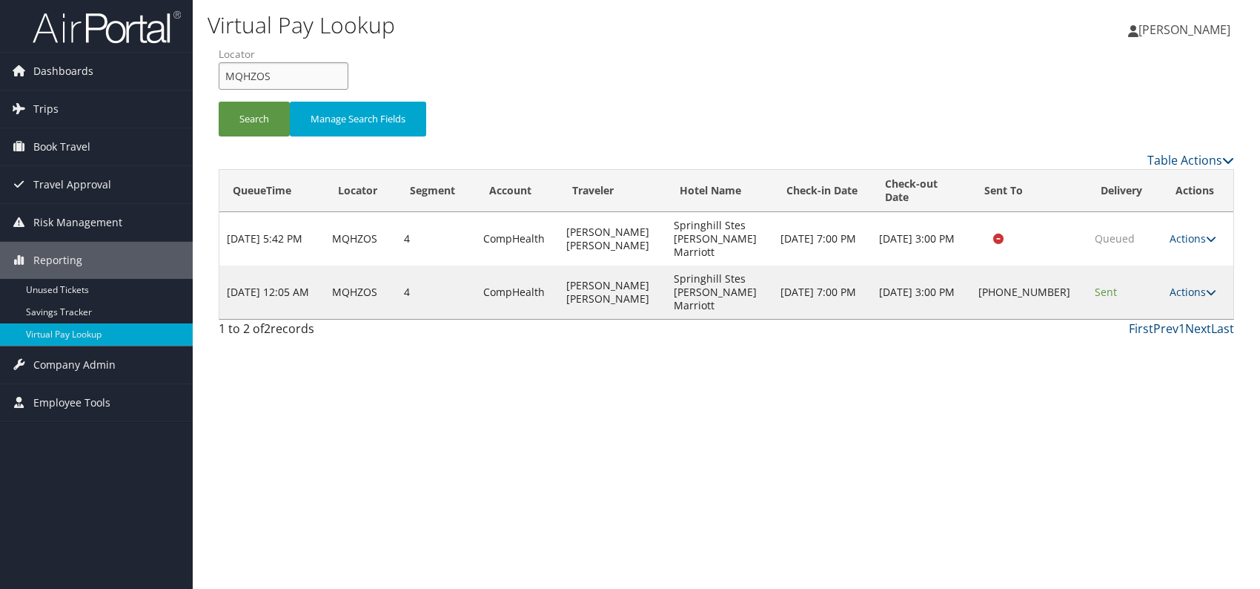
drag, startPoint x: 287, startPoint y: 79, endPoint x: 225, endPoint y: 73, distance: 61.8
click at [225, 73] on input "MQHZOS" at bounding box center [284, 75] width 130 height 27
paste input "WMURSH"
type input "WMURSH"
click at [249, 118] on button "Search" at bounding box center [254, 119] width 71 height 35
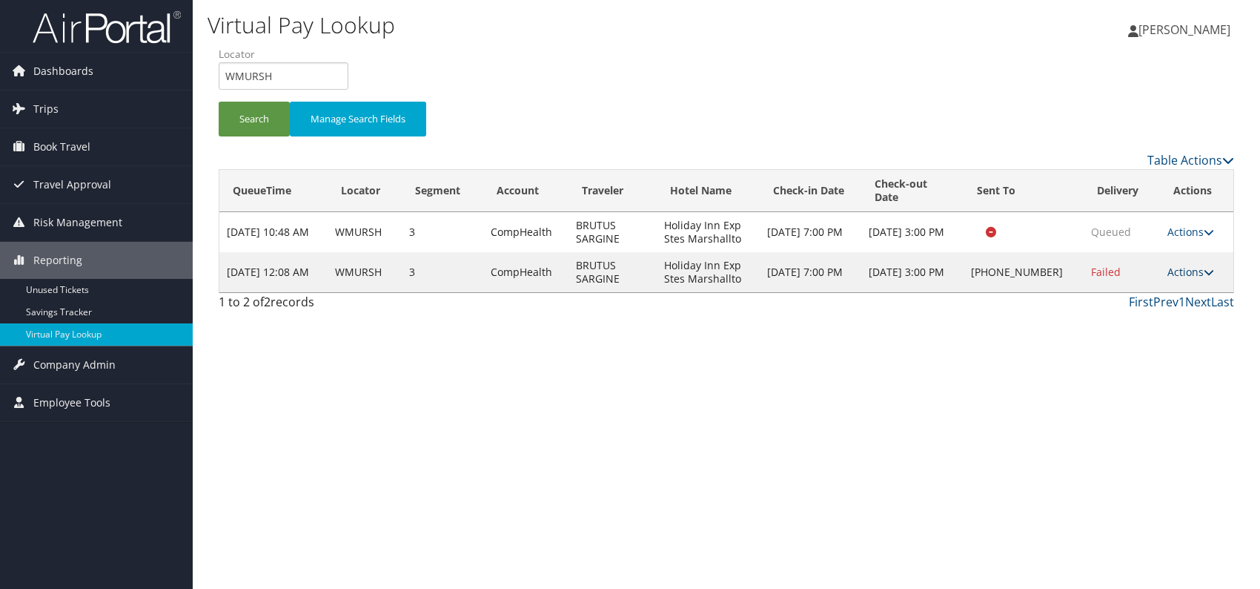
click at [1204, 267] on icon at bounding box center [1209, 272] width 10 height 10
click at [1142, 320] on link "Logs" at bounding box center [1142, 317] width 127 height 25
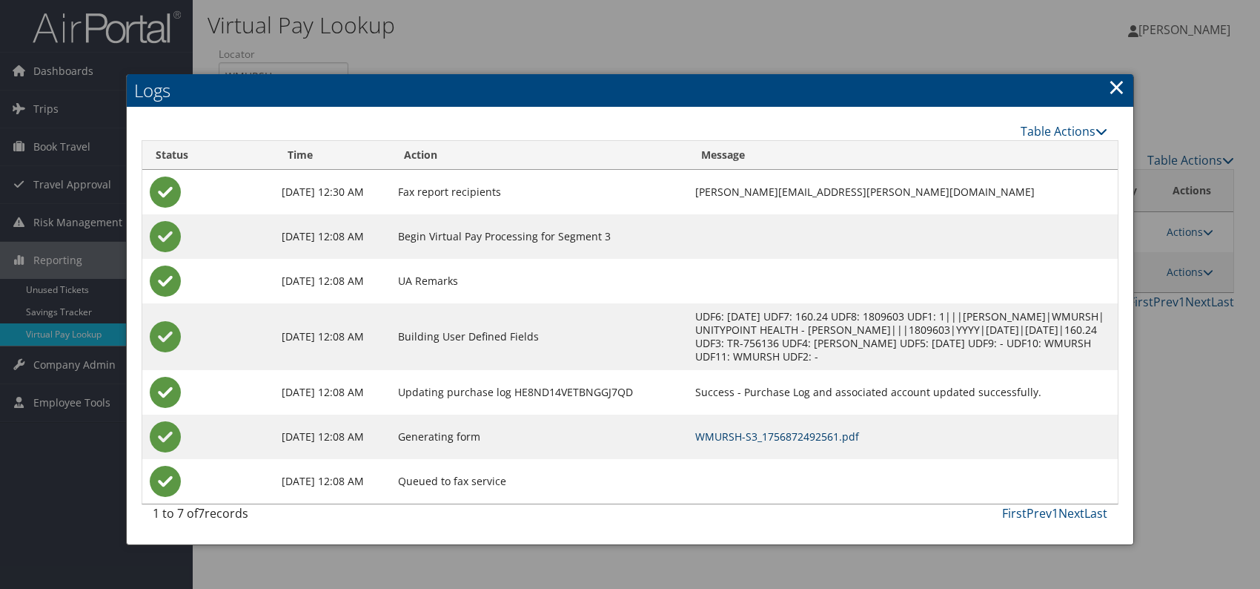
click at [833, 435] on link "WMURSH-S3_1756872492561.pdf" at bounding box center [777, 436] width 164 height 14
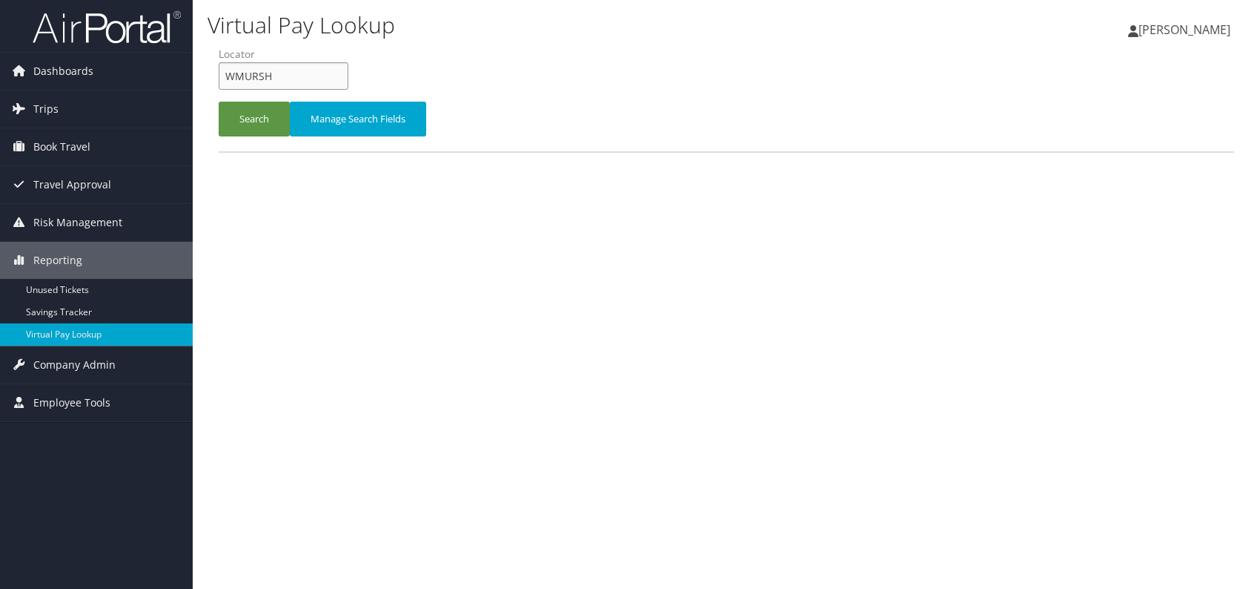
drag, startPoint x: 301, startPoint y: 76, endPoint x: 215, endPoint y: 76, distance: 86.0
click at [219, 76] on form "QueueTime Locator WMURSH Segment Account Traveler Hotel Name Check-in Date Chec…" at bounding box center [727, 99] width 1016 height 104
paste input "AGCDKA"
click at [250, 76] on input "AGCDKA" at bounding box center [284, 75] width 130 height 27
type input "AGCDKA"
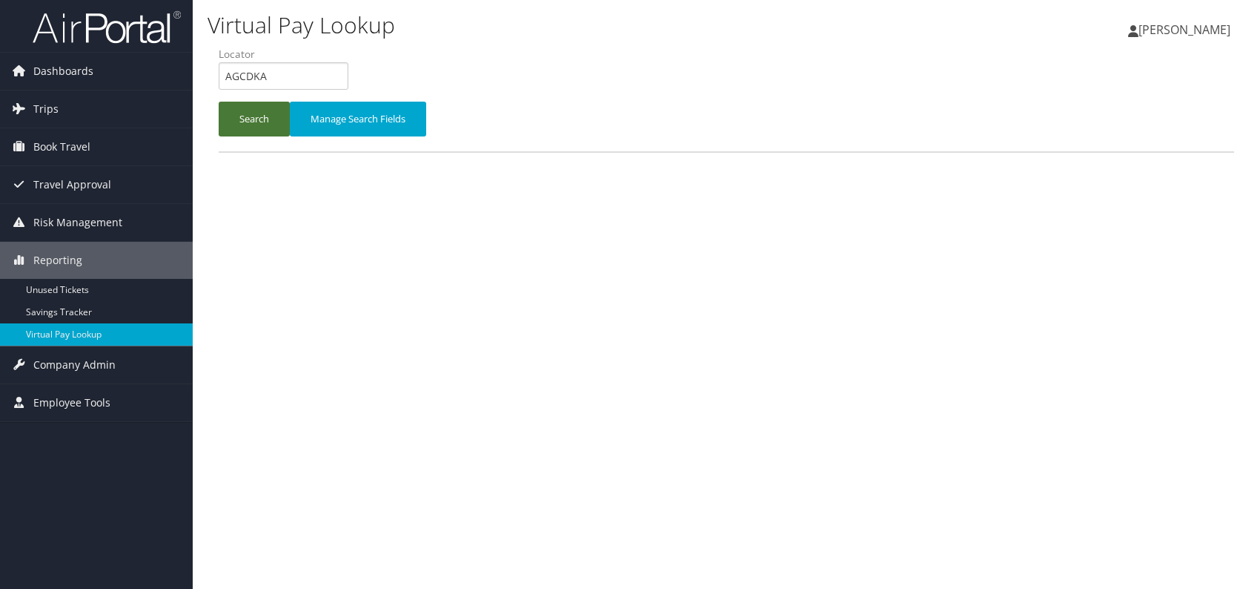
click at [244, 124] on button "Search" at bounding box center [254, 119] width 71 height 35
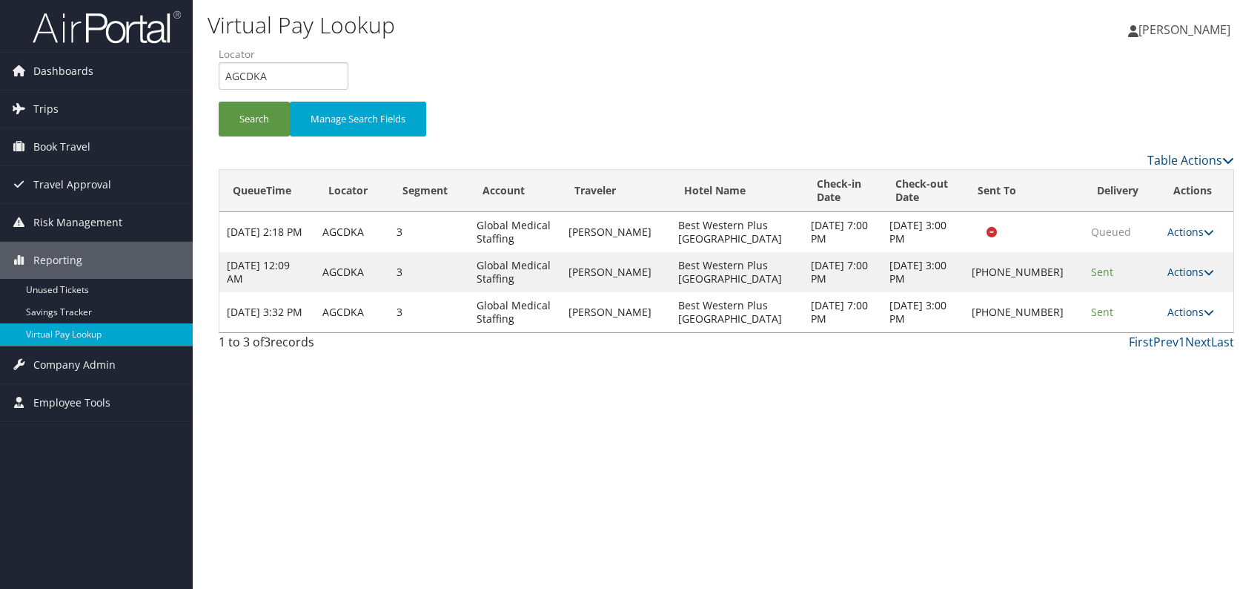
drag, startPoint x: 845, startPoint y: 390, endPoint x: 798, endPoint y: 353, distance: 60.2
click at [845, 389] on div "Virtual Pay Lookup Romina Kwock Romina Kwock My Settings Travel Agency Contacts…" at bounding box center [726, 294] width 1067 height 589
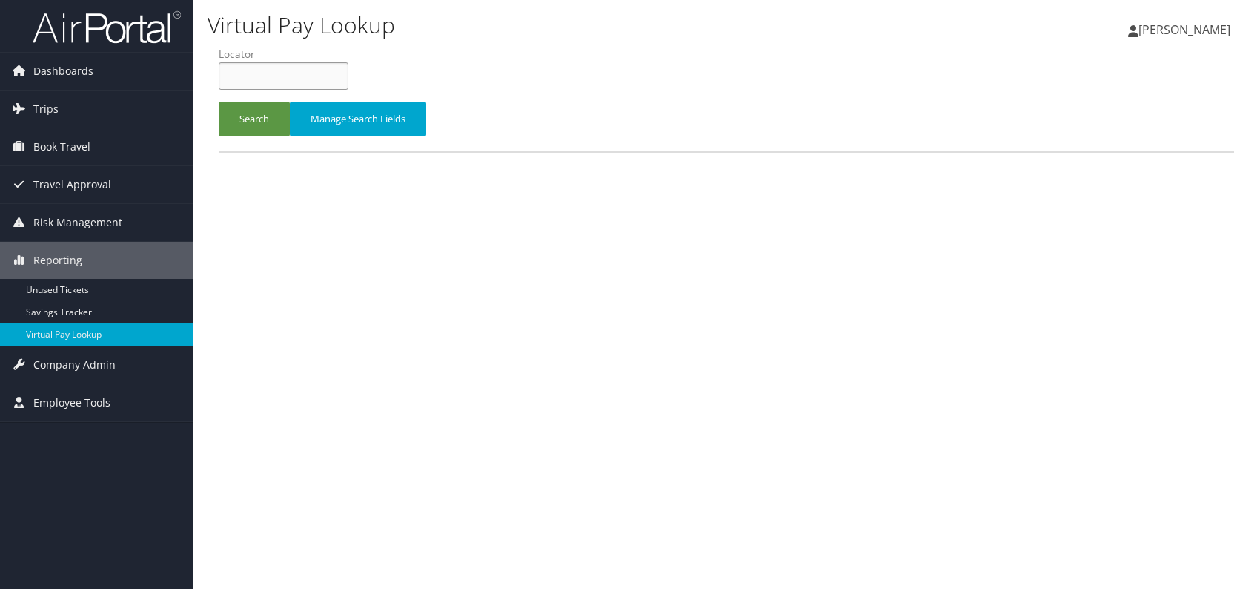
paste input "KSPMOY"
type input "KSPMOY"
click at [254, 125] on button "Search" at bounding box center [254, 119] width 71 height 35
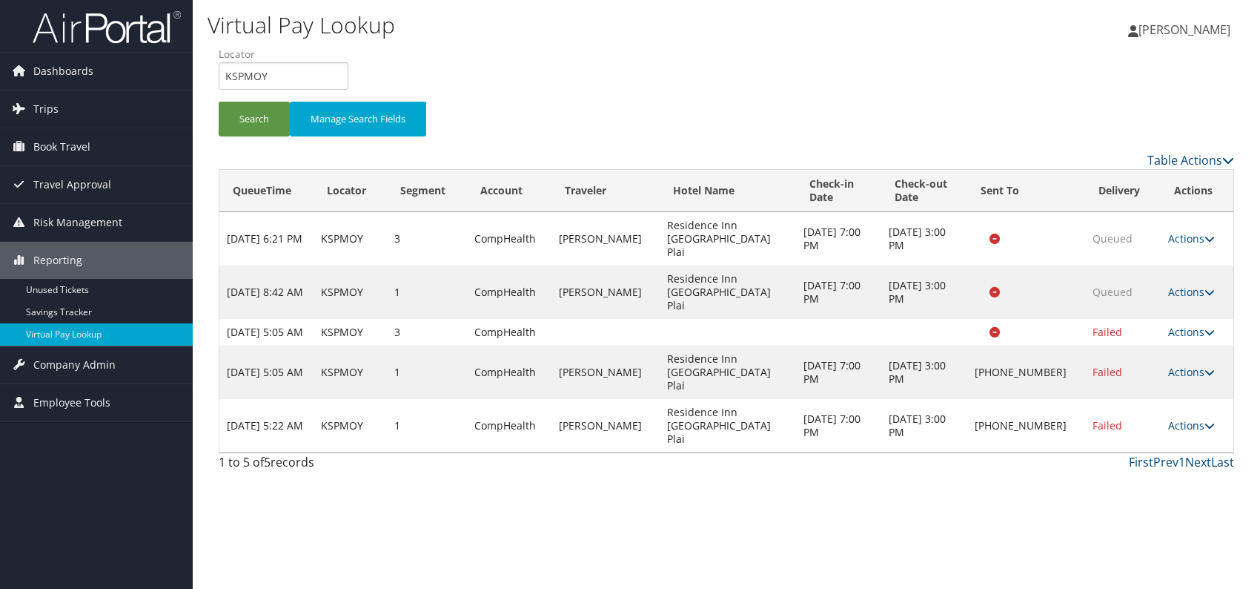
click at [1191, 418] on link "Actions" at bounding box center [1191, 425] width 47 height 14
click at [1133, 435] on link "Logs" at bounding box center [1145, 438] width 127 height 25
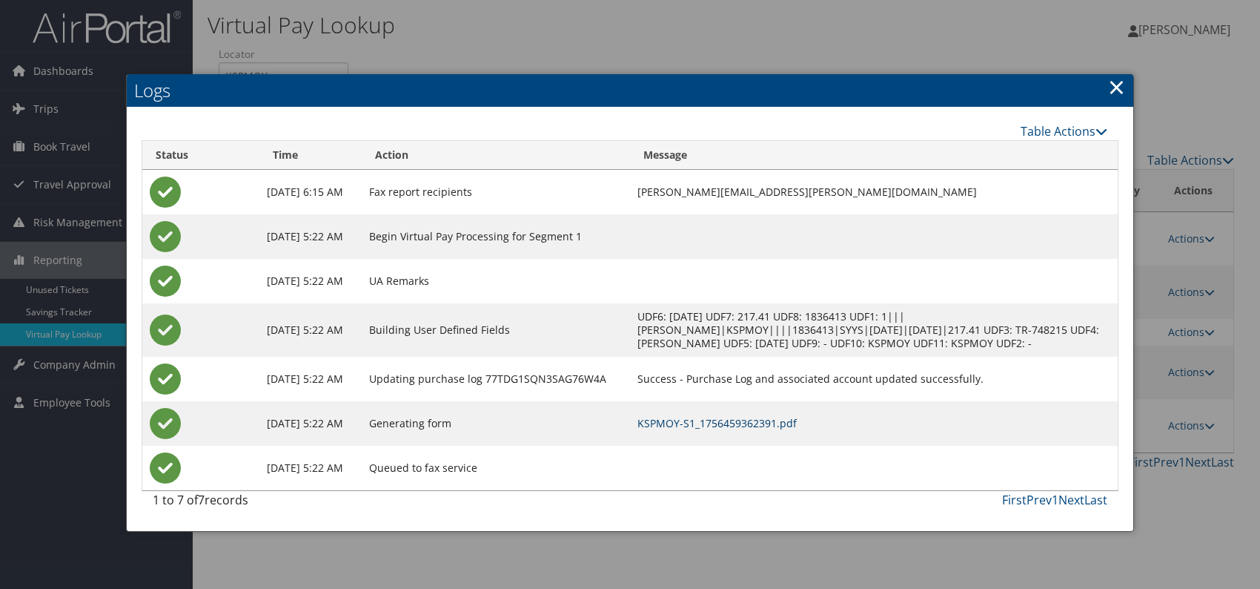
click at [767, 416] on link "KSPMOY-S1_1756459362391.pdf" at bounding box center [717, 423] width 159 height 14
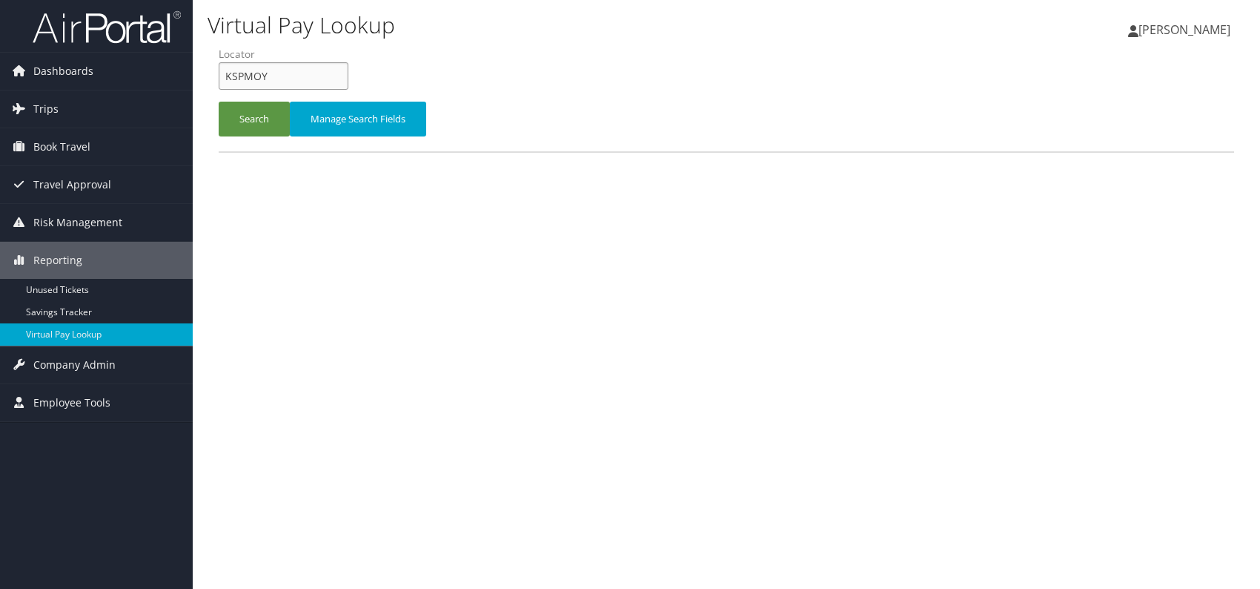
drag, startPoint x: 0, startPoint y: 0, endPoint x: 228, endPoint y: 77, distance: 241.0
click at [228, 79] on input "KSPMOY" at bounding box center [284, 75] width 130 height 27
click at [228, 77] on input "KSPMOY" at bounding box center [284, 75] width 130 height 27
drag, startPoint x: 271, startPoint y: 73, endPoint x: 239, endPoint y: 70, distance: 32.1
click at [219, 76] on form "QueueTime Locator KSPMOY Segment Account Traveler Hotel Name Check-in Date Chec…" at bounding box center [727, 99] width 1016 height 104
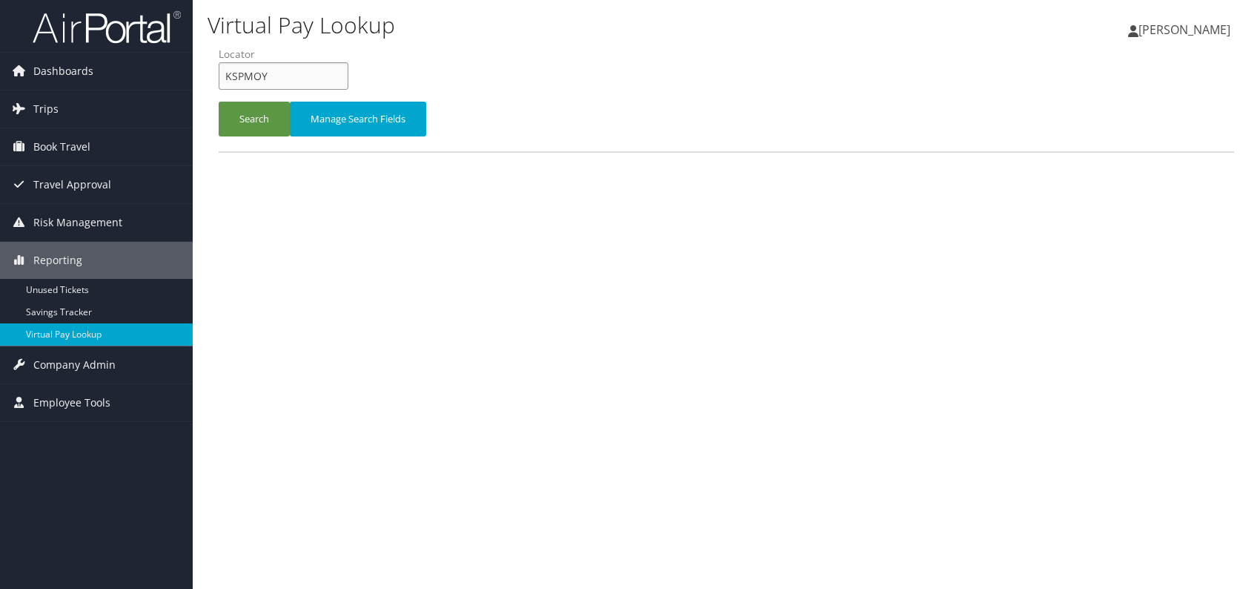
paste input "DUARMF"
type input "DUARMF"
click at [248, 119] on button "Search" at bounding box center [254, 119] width 71 height 35
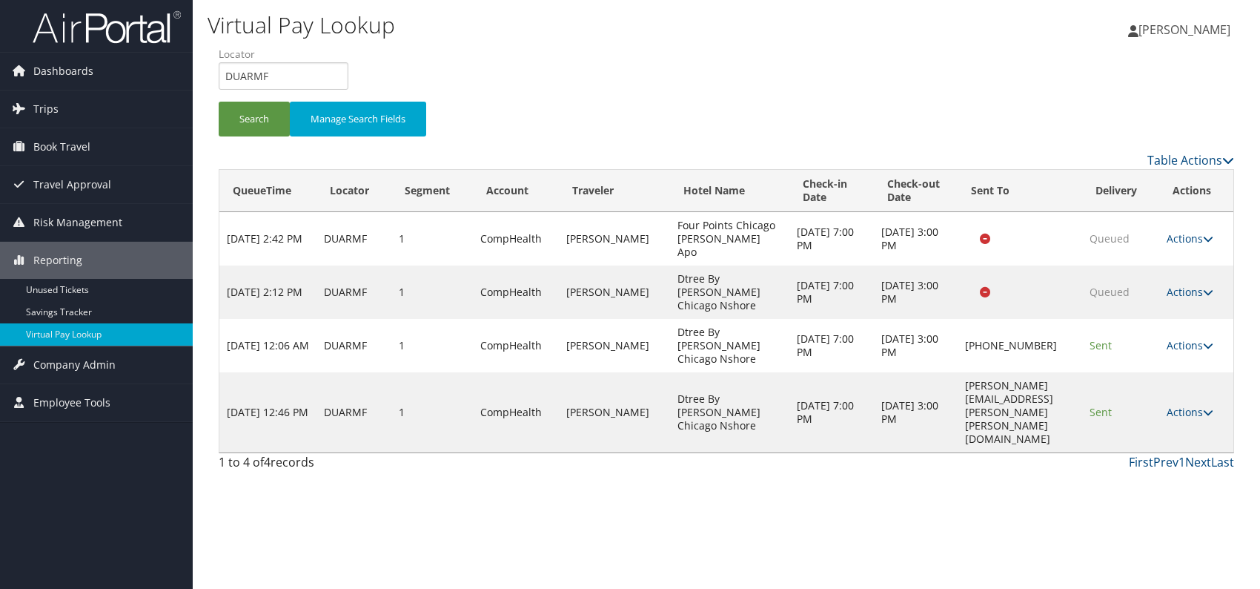
click at [1188, 372] on td "Actions Resend Logs View Itinerary" at bounding box center [1196, 412] width 74 height 80
click at [1191, 405] on link "Actions" at bounding box center [1190, 412] width 47 height 14
click at [1162, 389] on link "Logs" at bounding box center [1163, 397] width 93 height 25
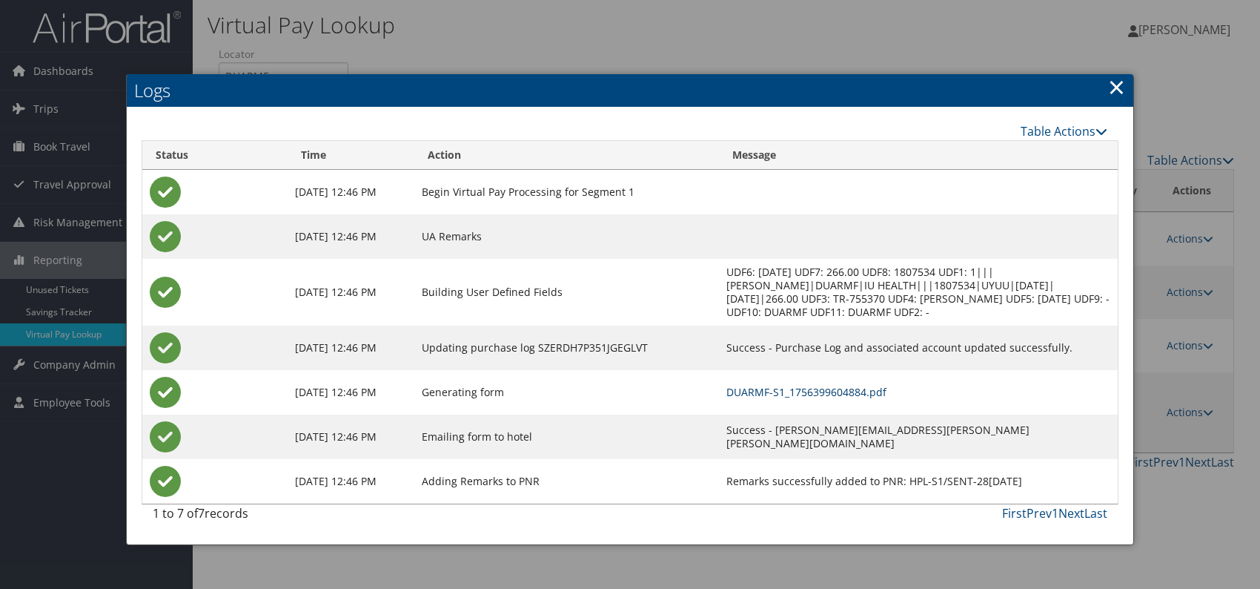
click at [834, 392] on link "DUARMF-S1_1756399604884.pdf" at bounding box center [806, 392] width 160 height 14
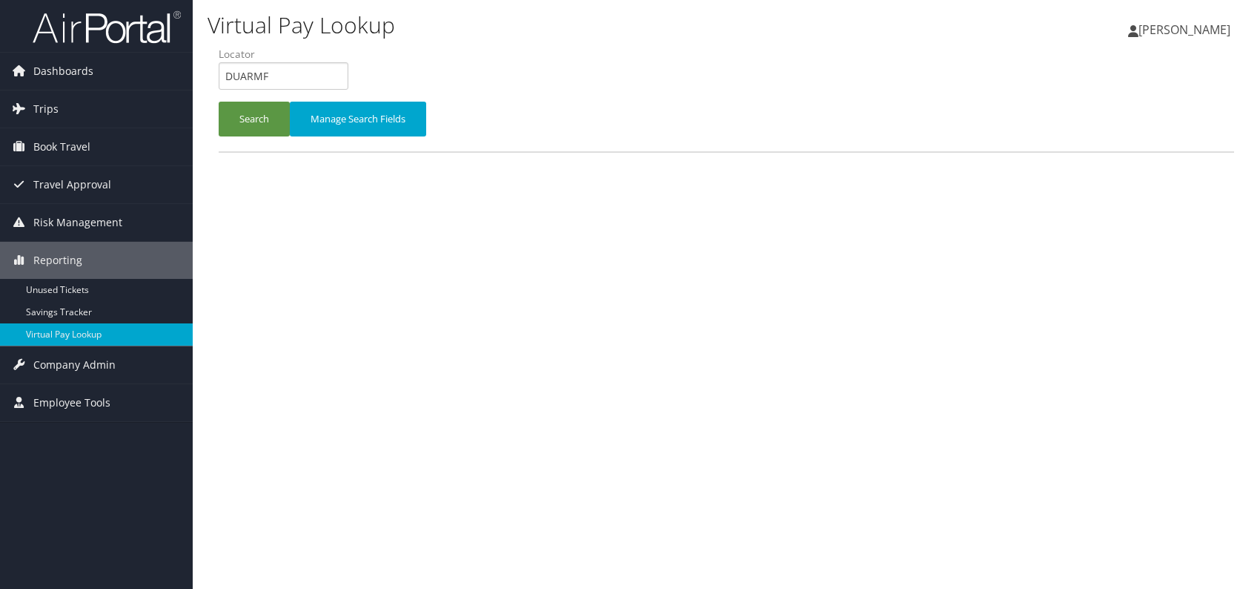
click at [219, 81] on form "QueueTime Locator DUARMF Segment Account Traveler Hotel Name Check-in Date Chec…" at bounding box center [727, 99] width 1016 height 104
type input "CJDSIH"
click at [248, 119] on button "Search" at bounding box center [254, 119] width 71 height 35
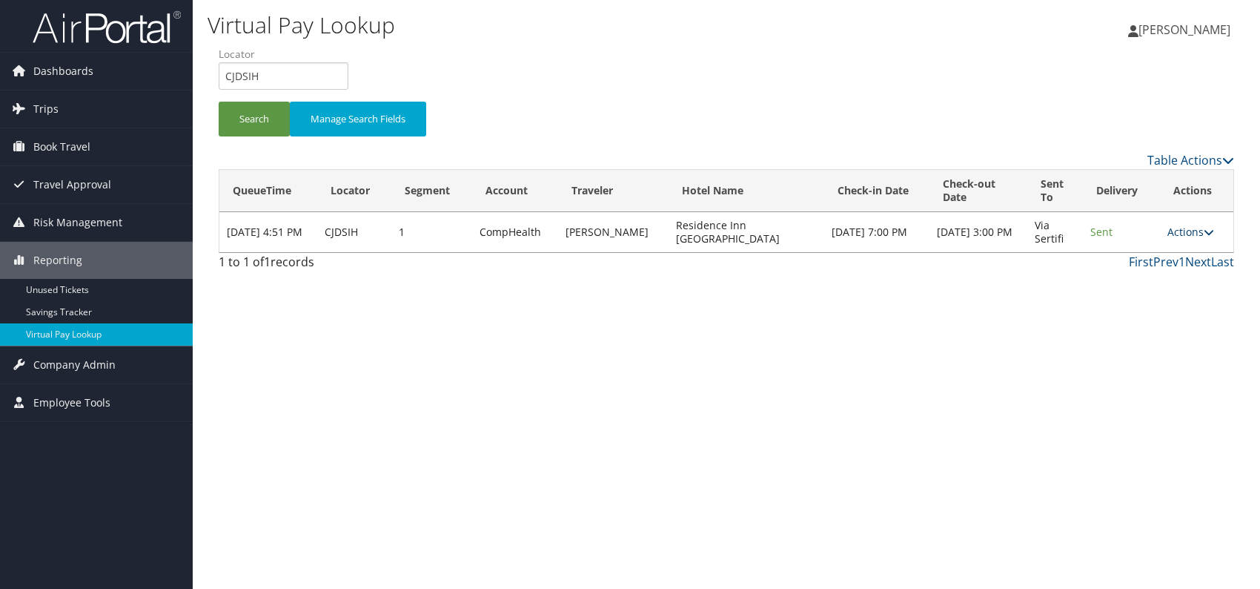
click at [1194, 231] on link "Actions" at bounding box center [1191, 232] width 47 height 14
click at [1147, 273] on link "Logs" at bounding box center [1162, 277] width 93 height 25
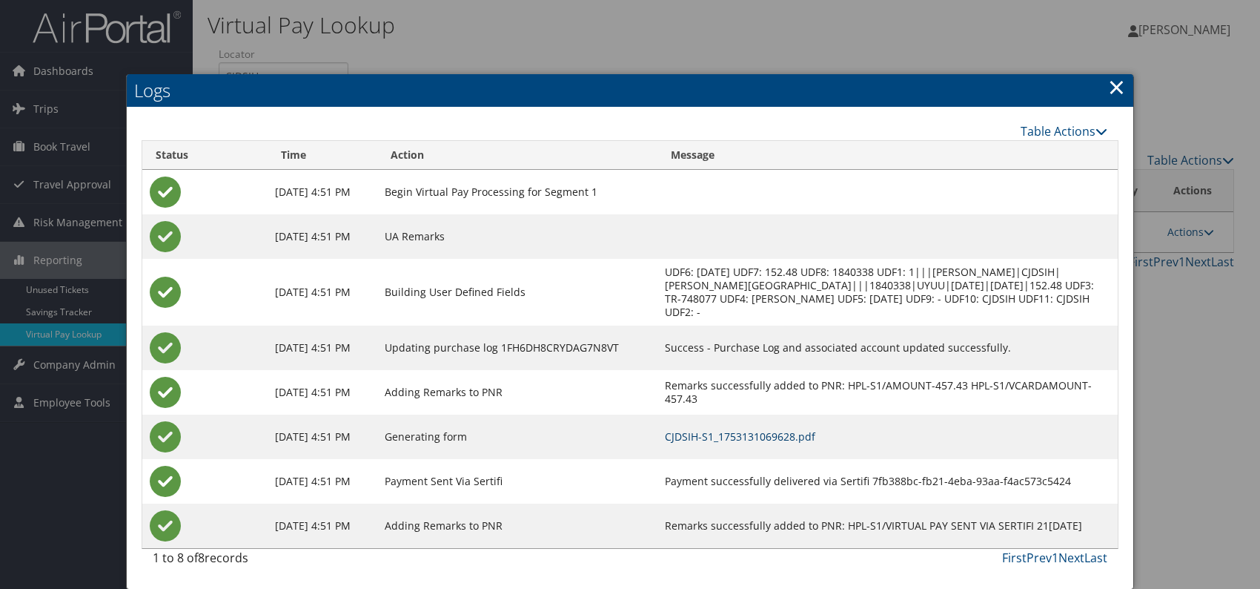
click at [815, 432] on link "CJDSIH-S1_1753131069628.pdf" at bounding box center [740, 436] width 150 height 14
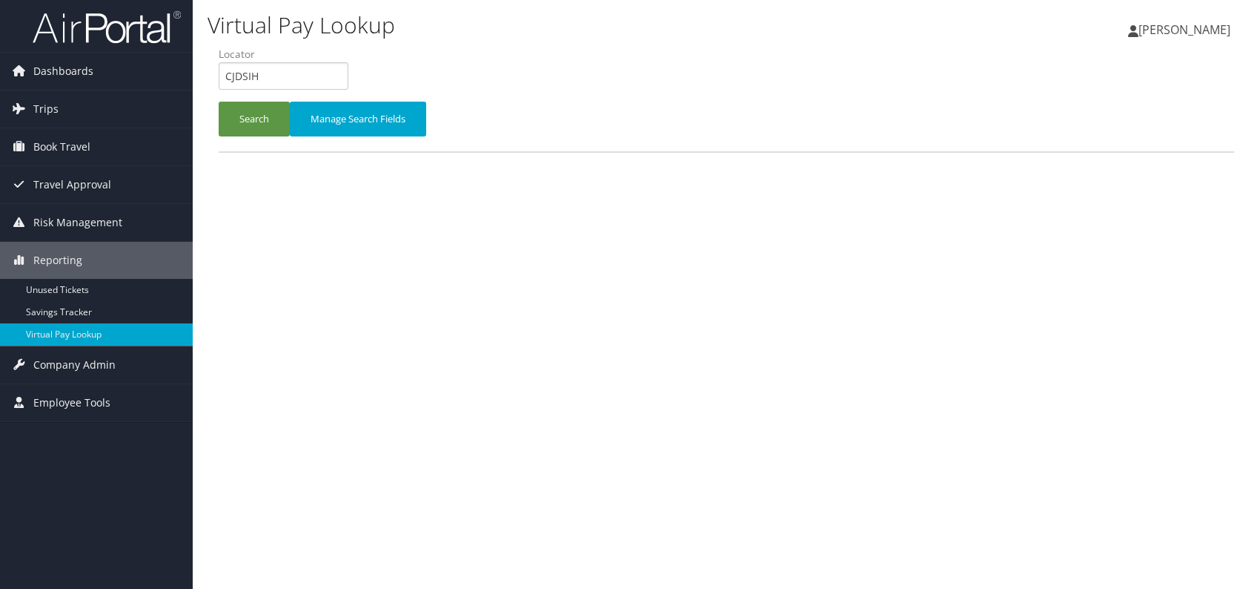
click at [219, 76] on form "QueueTime Locator CJDSIH Segment Account Traveler Hotel Name Check-in Date Chec…" at bounding box center [727, 99] width 1016 height 104
drag, startPoint x: 248, startPoint y: 63, endPoint x: 234, endPoint y: 76, distance: 19.5
paste input "NJSWYG"
click at [251, 78] on input "NJSWYG" at bounding box center [284, 75] width 130 height 27
type input "NJSWYG"
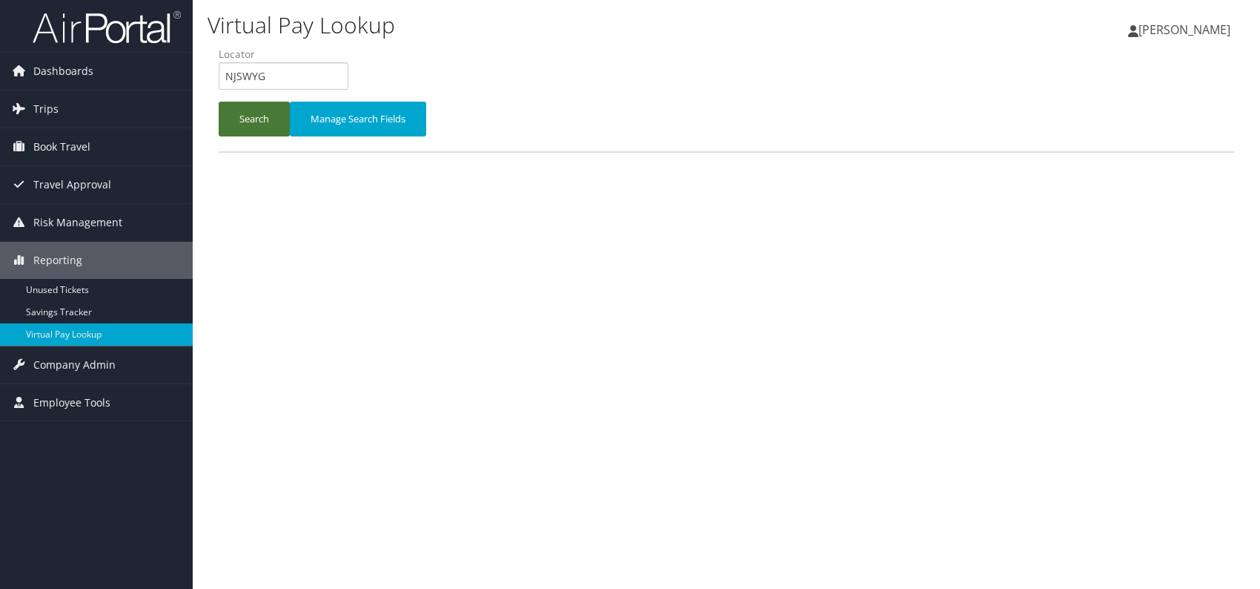
click at [223, 103] on button "Search" at bounding box center [254, 119] width 71 height 35
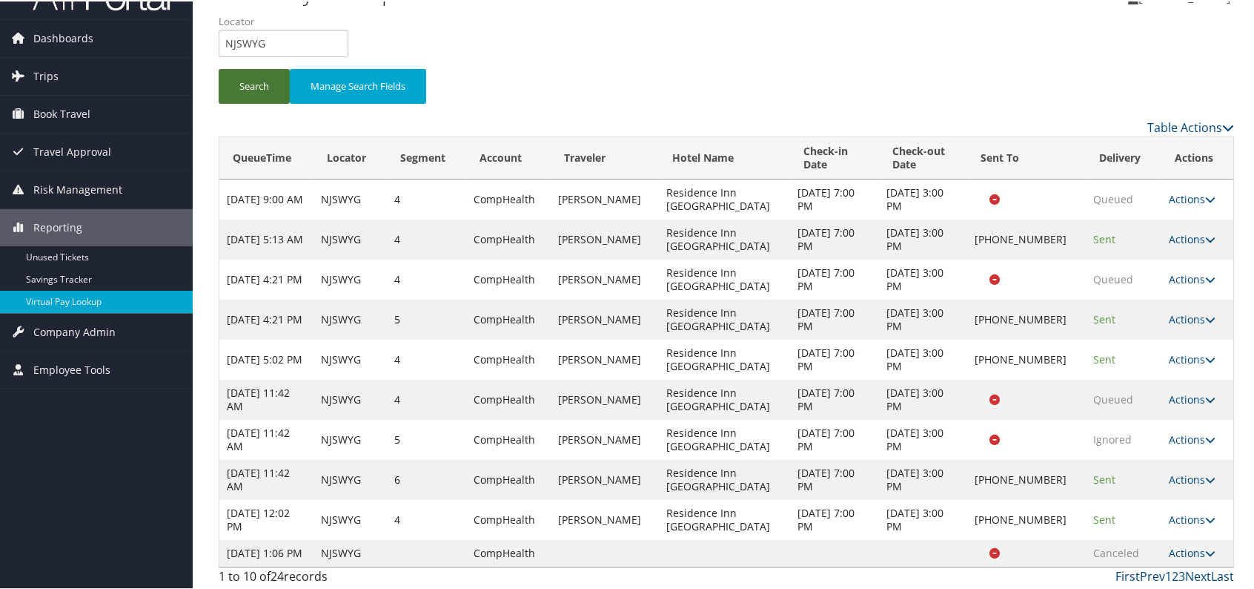
scroll to position [48, 0]
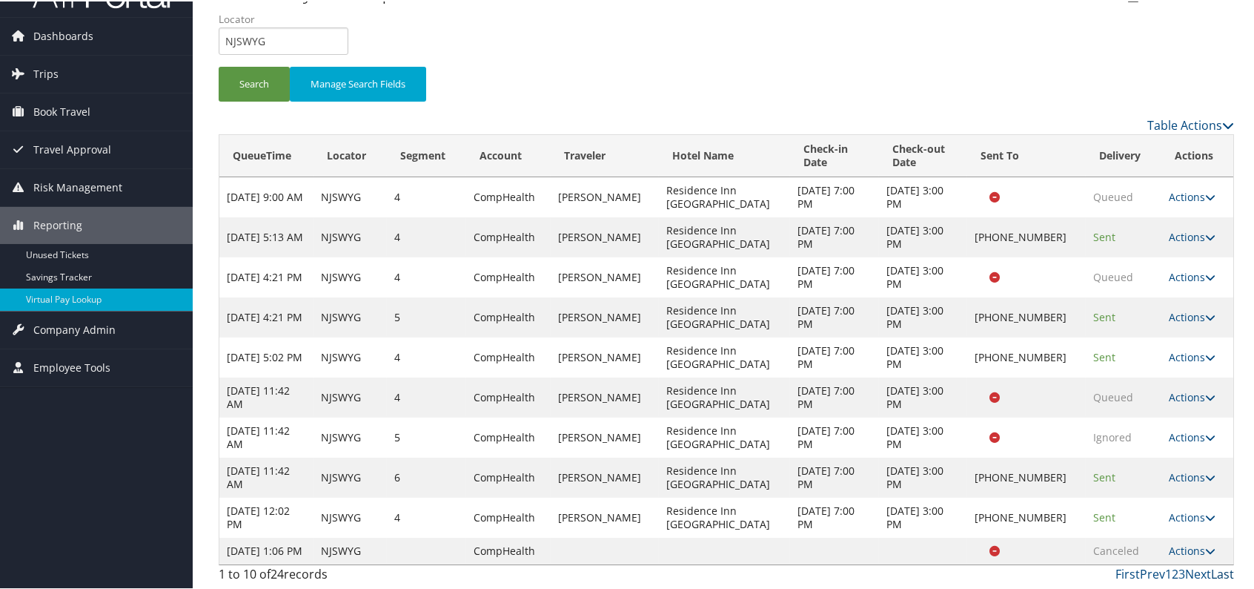
click at [1222, 572] on link "Last" at bounding box center [1222, 572] width 23 height 16
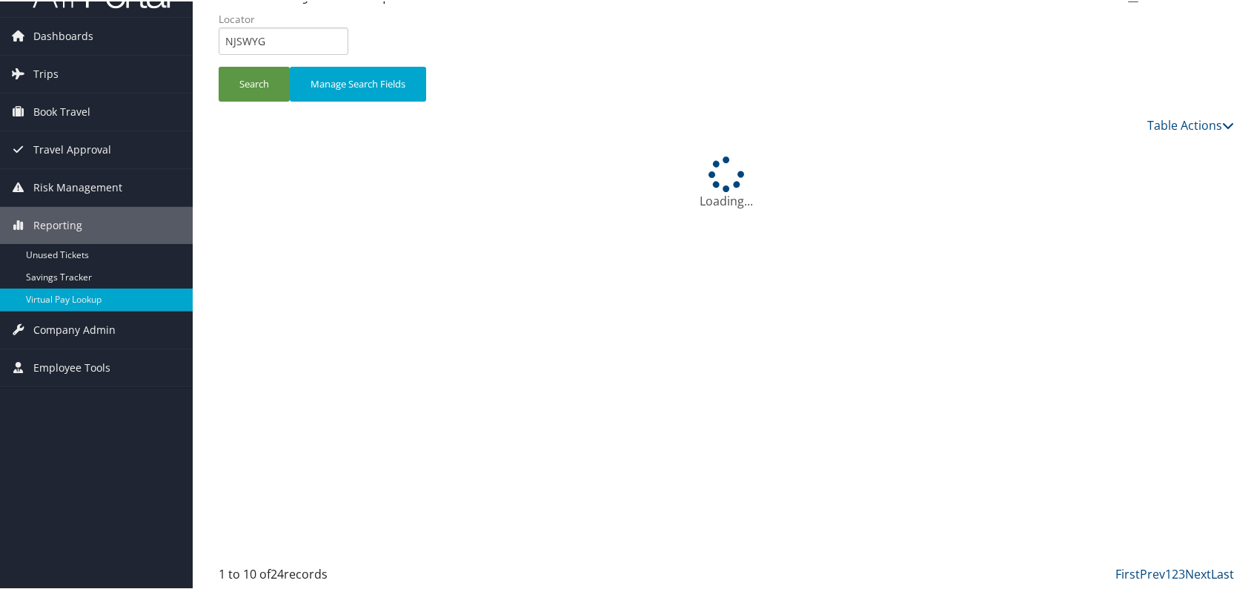
scroll to position [0, 0]
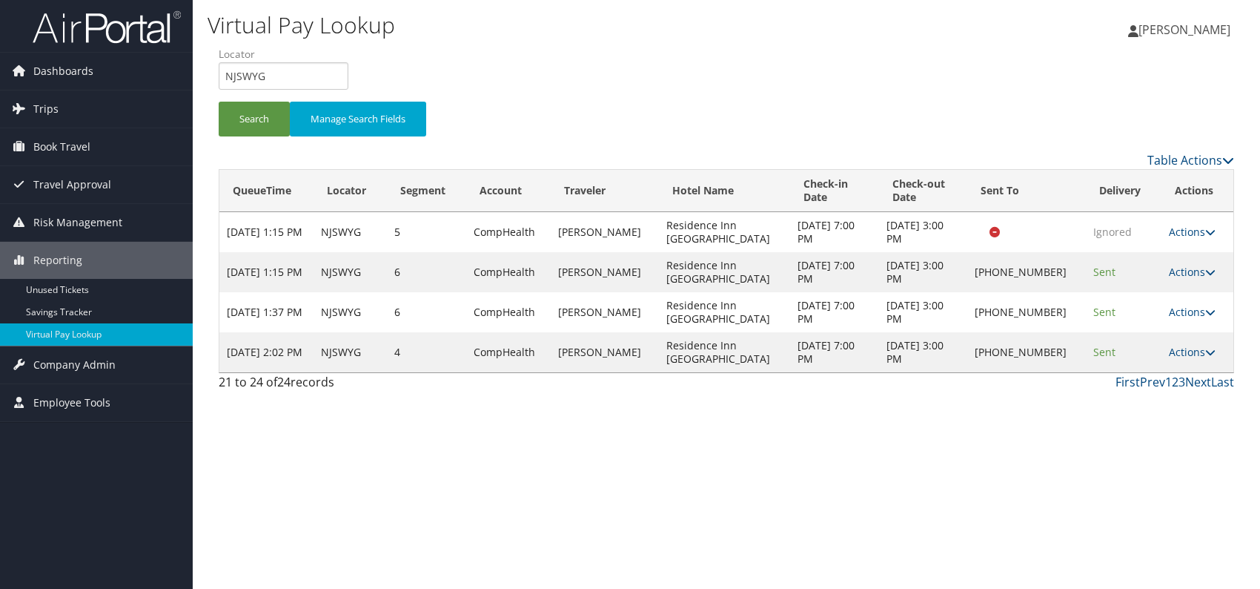
click at [1199, 351] on link "Actions" at bounding box center [1192, 352] width 47 height 14
click at [1162, 391] on link "Logs" at bounding box center [1143, 397] width 127 height 25
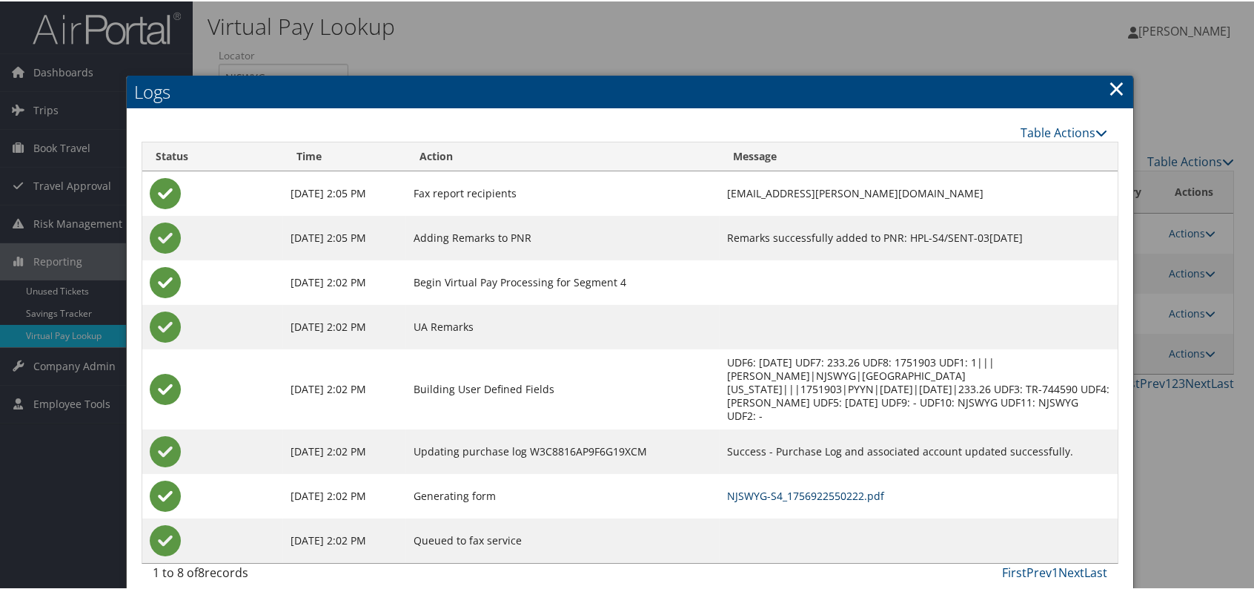
click at [804, 497] on link "NJSWYG-S4_1756922550222.pdf" at bounding box center [805, 494] width 157 height 14
